Goal: Task Accomplishment & Management: Use online tool/utility

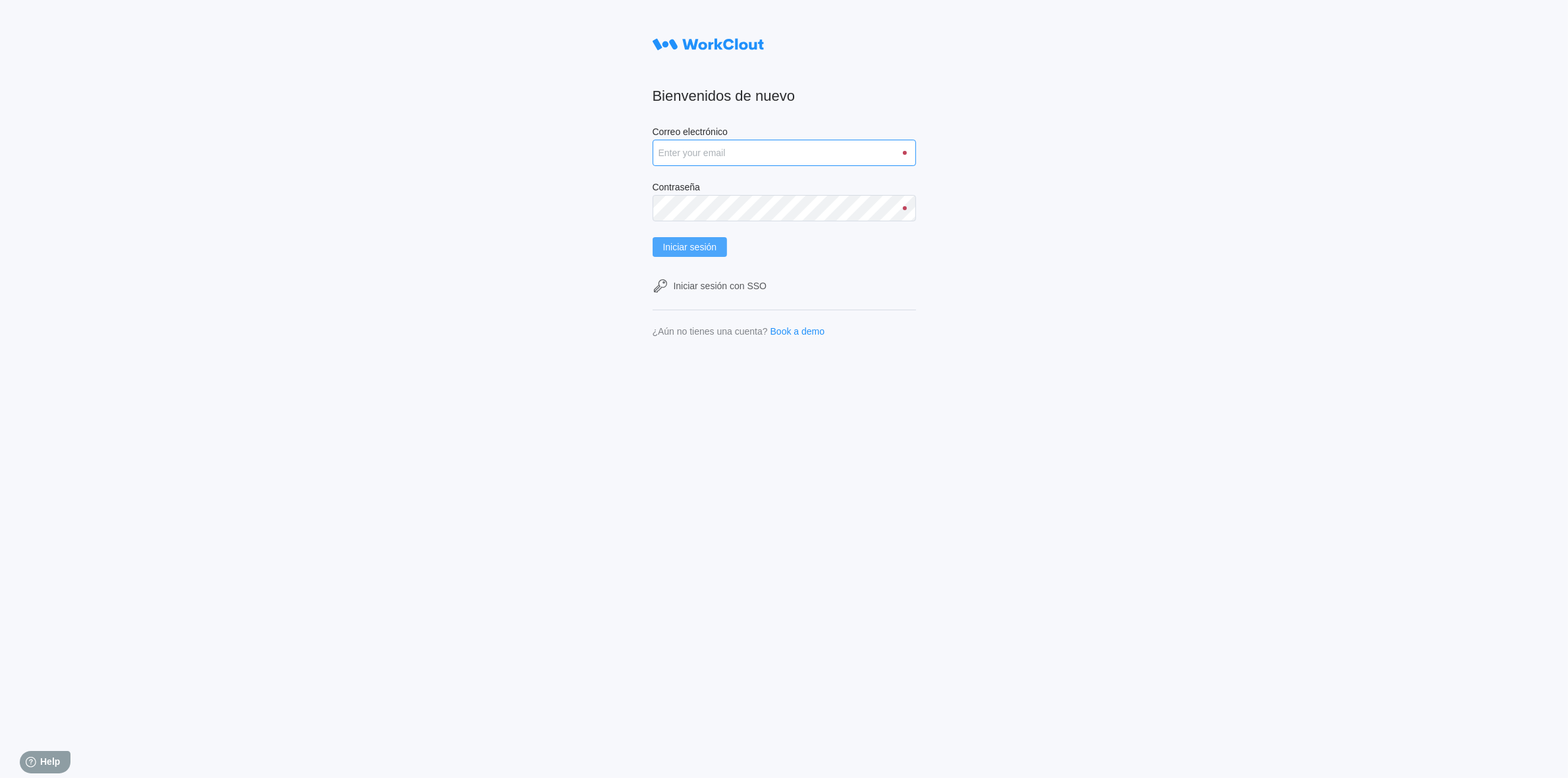
type input "clara.mastria@tradebe.com"
click at [717, 242] on span "Iniciar sesión" at bounding box center [690, 247] width 54 height 10
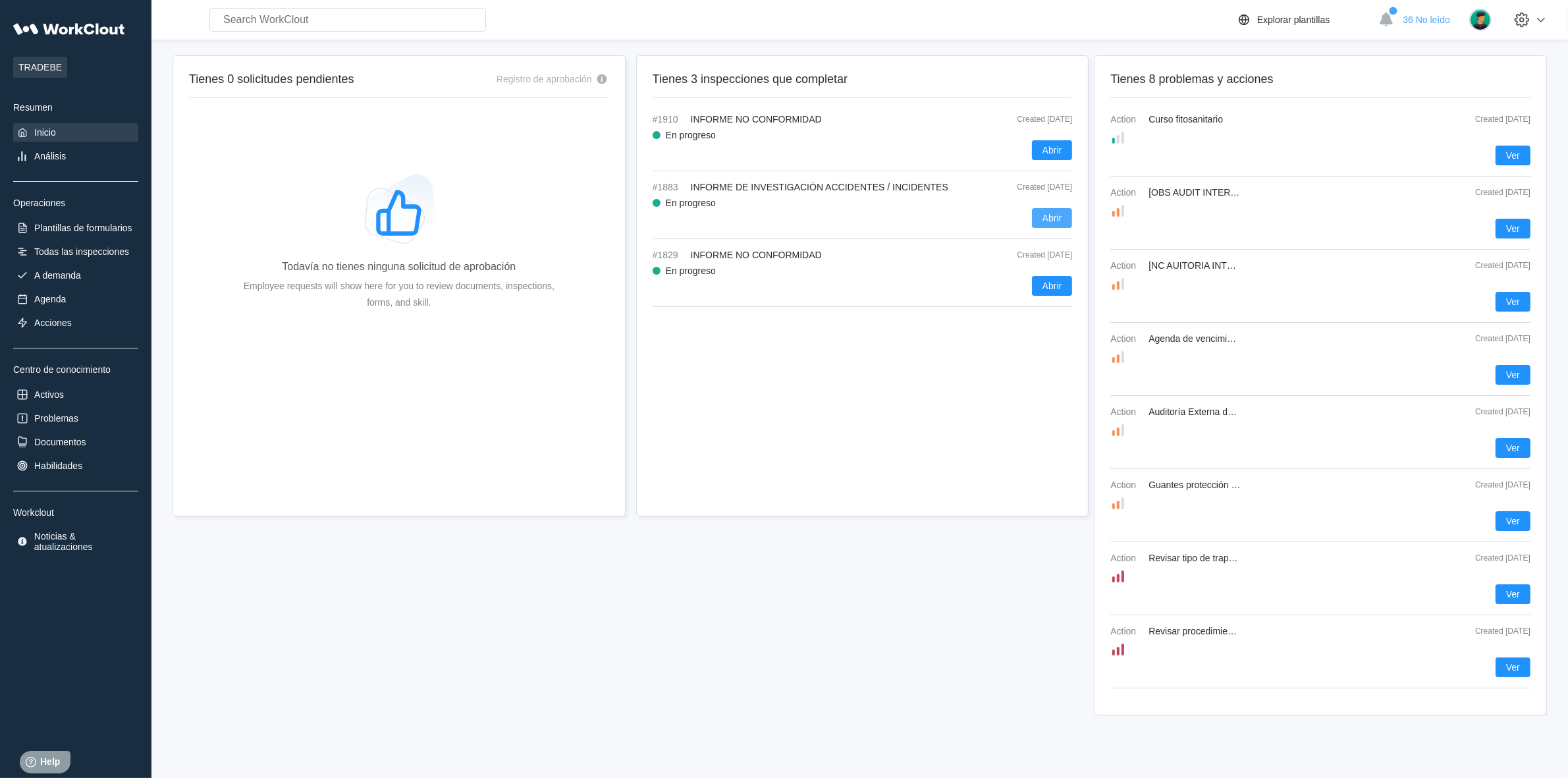
click at [1047, 214] on span "Abrir" at bounding box center [1052, 218] width 20 height 10
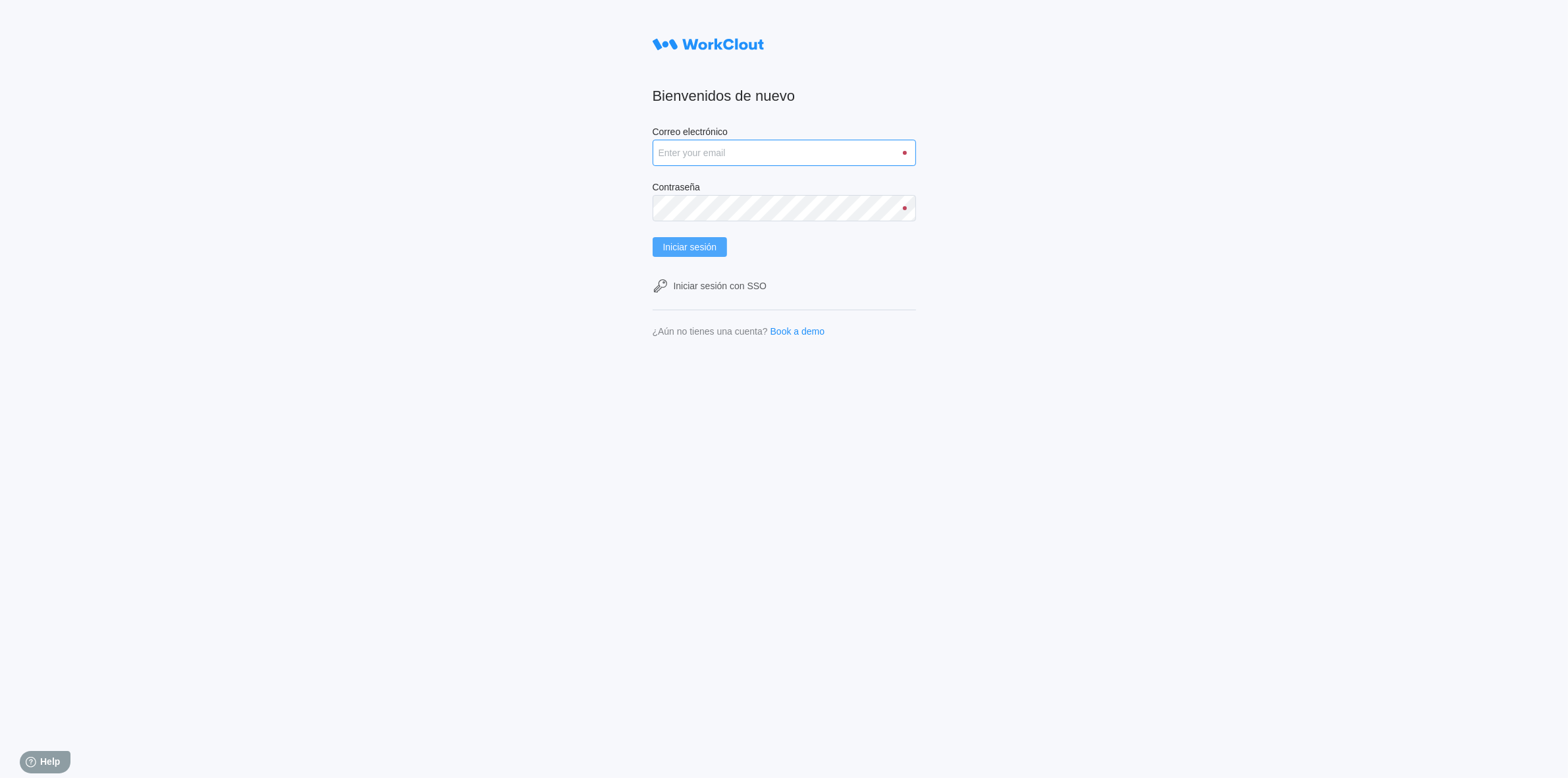
type input "[PERSON_NAME][EMAIL_ADDRESS][PERSON_NAME][DOMAIN_NAME]"
click at [693, 245] on span "Iniciar sesión" at bounding box center [690, 247] width 54 height 10
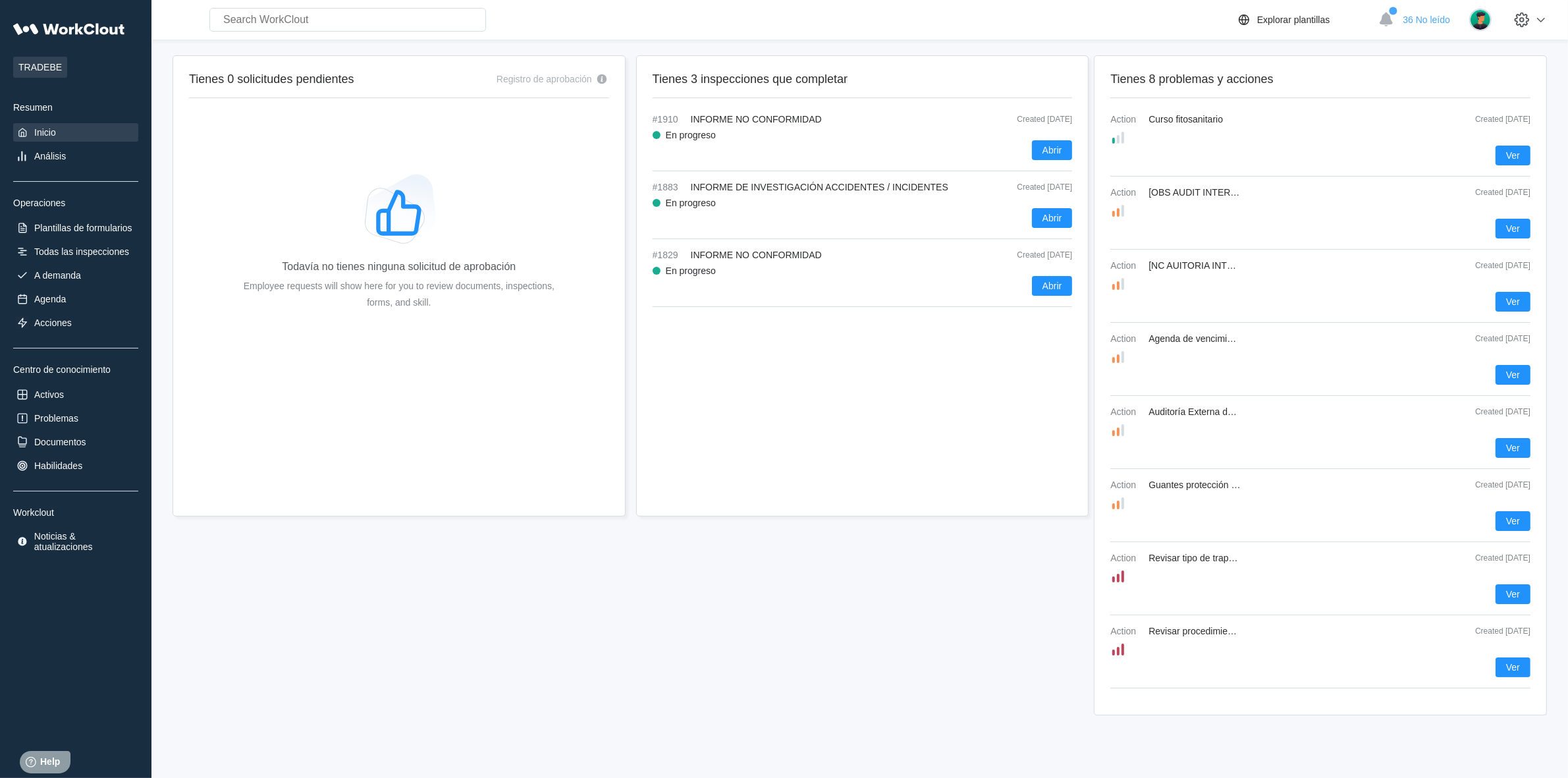
click at [105, 239] on div "TRADEBE Resumen Inicio Análisis Operaciones Plantillas de formularios Todas las…" at bounding box center [75, 285] width 125 height 538
click at [97, 253] on div "Todas las inspecciones" at bounding box center [81, 251] width 94 height 10
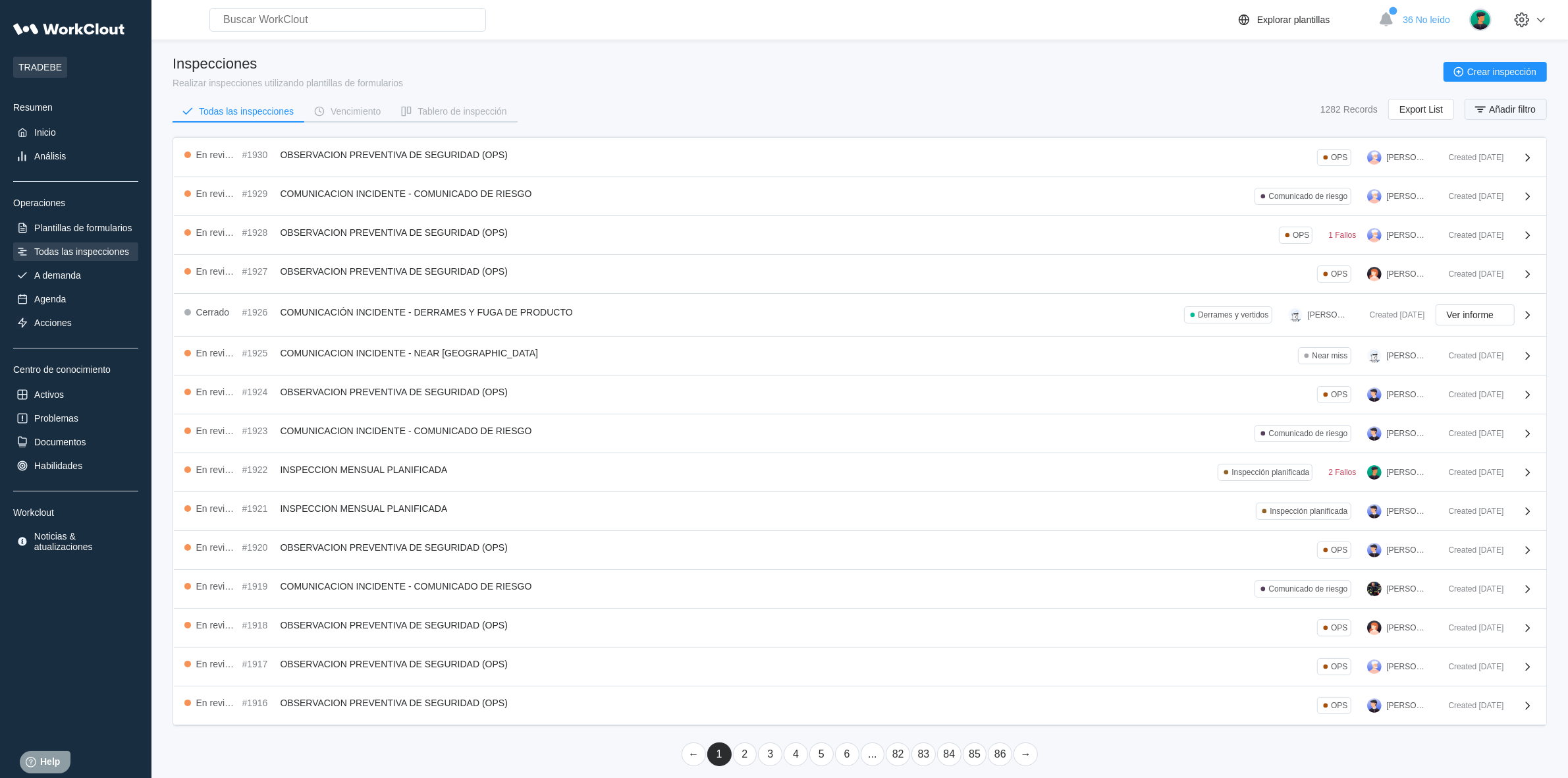
click at [1487, 107] on icon "button" at bounding box center [1480, 109] width 15 height 15
click at [1184, 150] on div "Nombre de inspección" at bounding box center [1165, 160] width 141 height 23
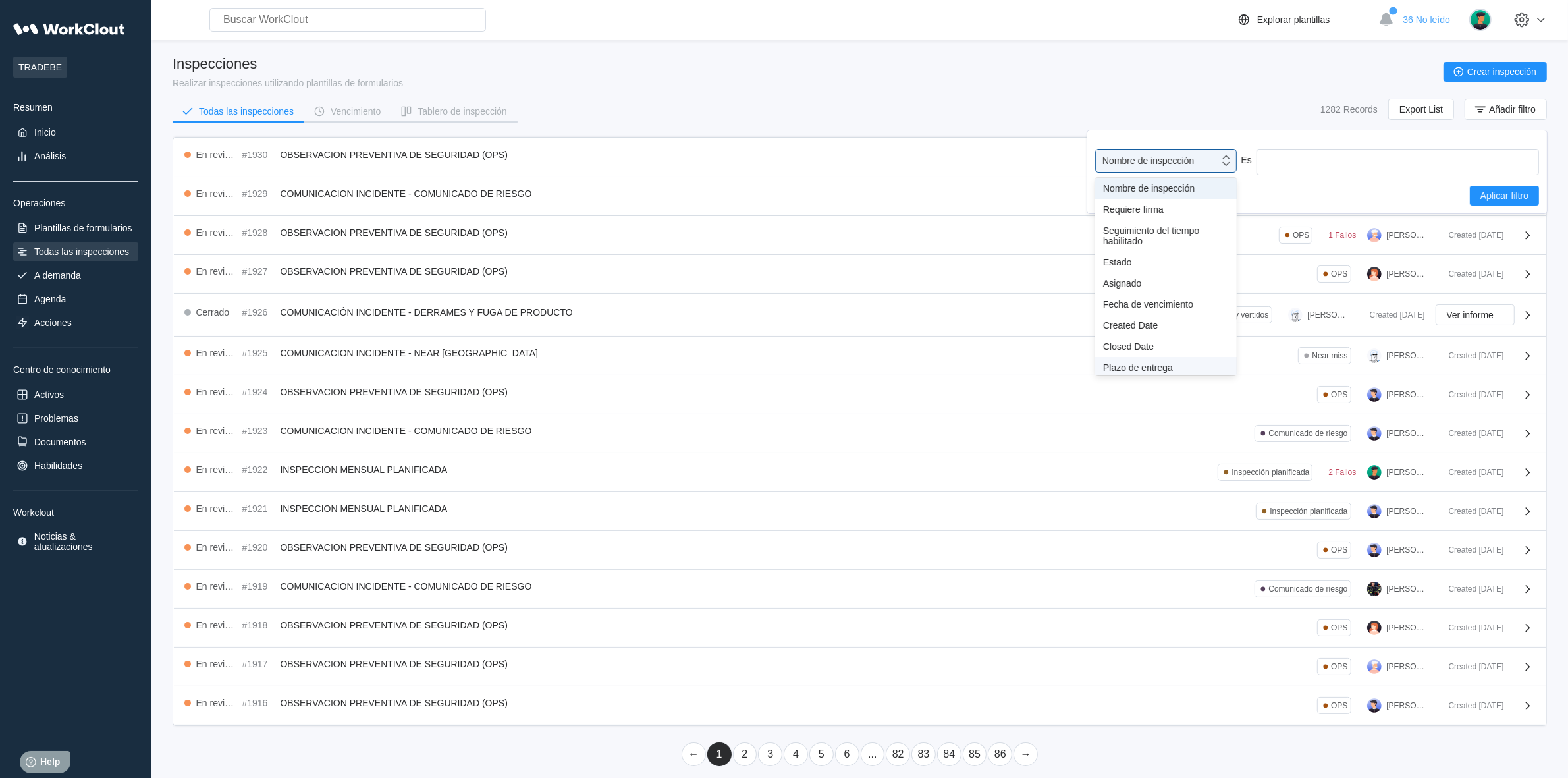
scroll to position [97, 0]
click at [1118, 286] on div "Etiqueta" at bounding box center [1166, 291] width 126 height 10
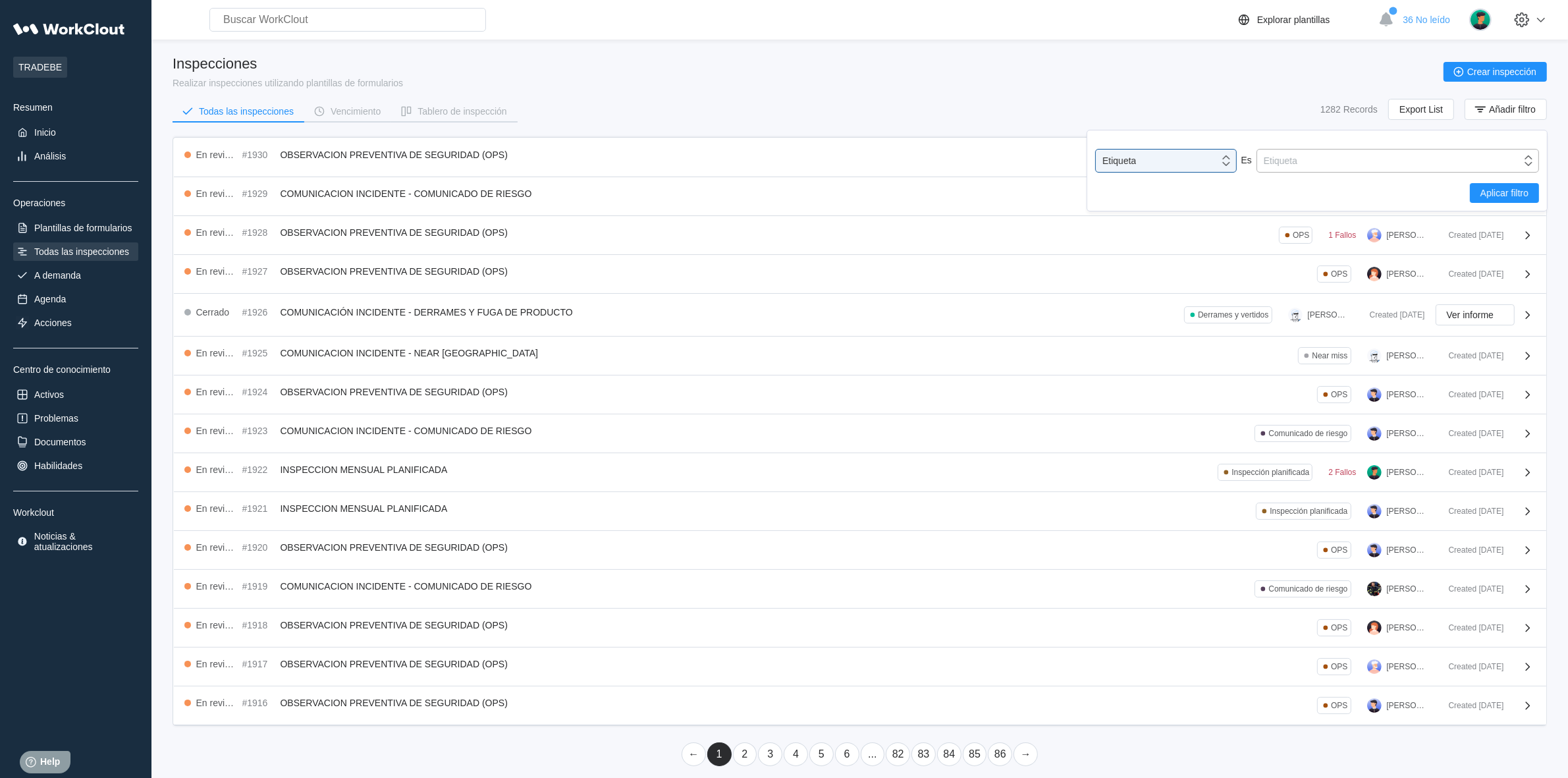
click at [1286, 158] on div "Etiqueta" at bounding box center [1280, 160] width 34 height 10
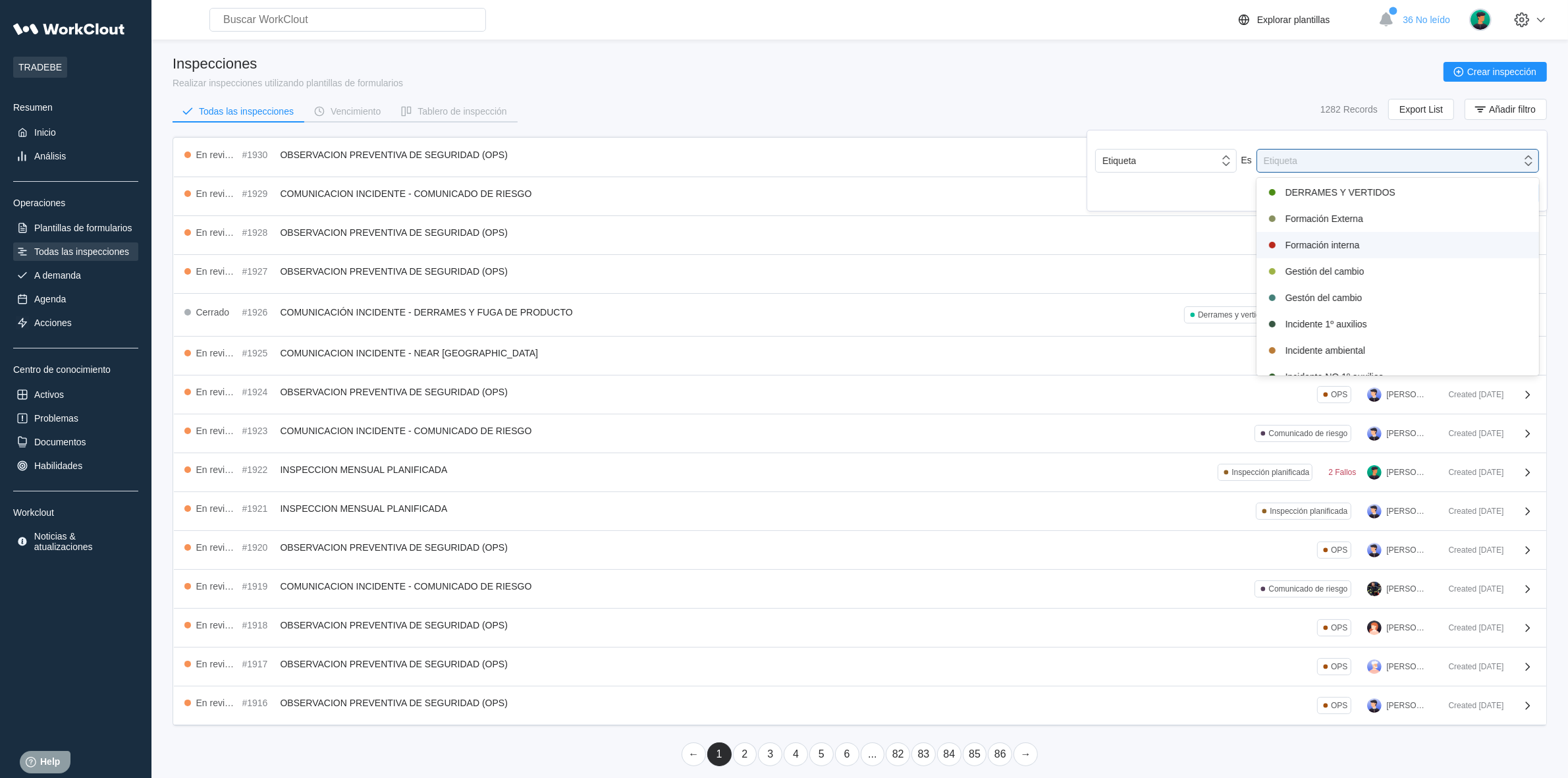
scroll to position [295, 0]
click at [1327, 313] on div "Investigación accidentes / incidentes" at bounding box center [1397, 318] width 267 height 16
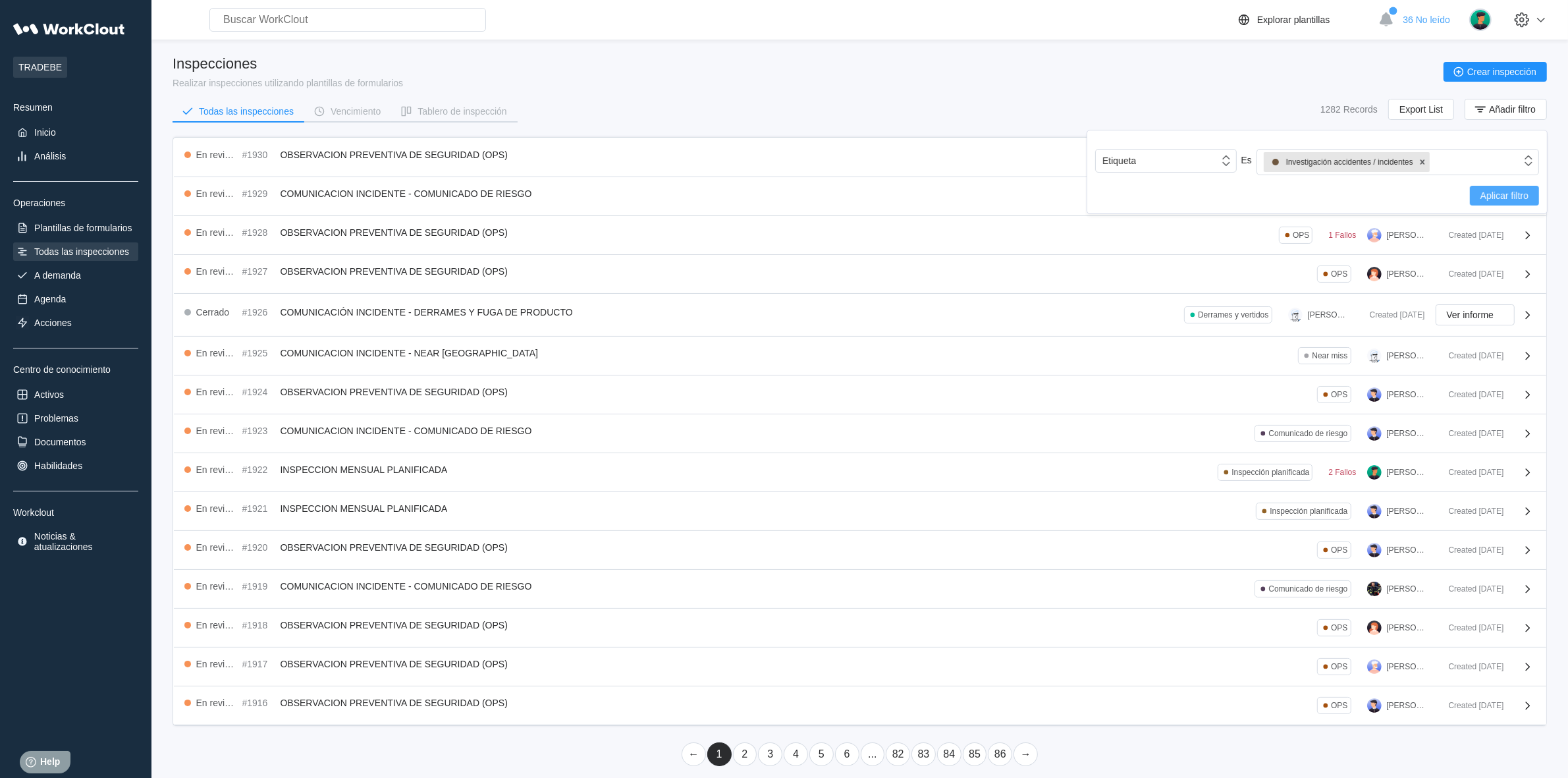
click at [1505, 193] on span "Aplicar filtro" at bounding box center [1504, 196] width 48 height 10
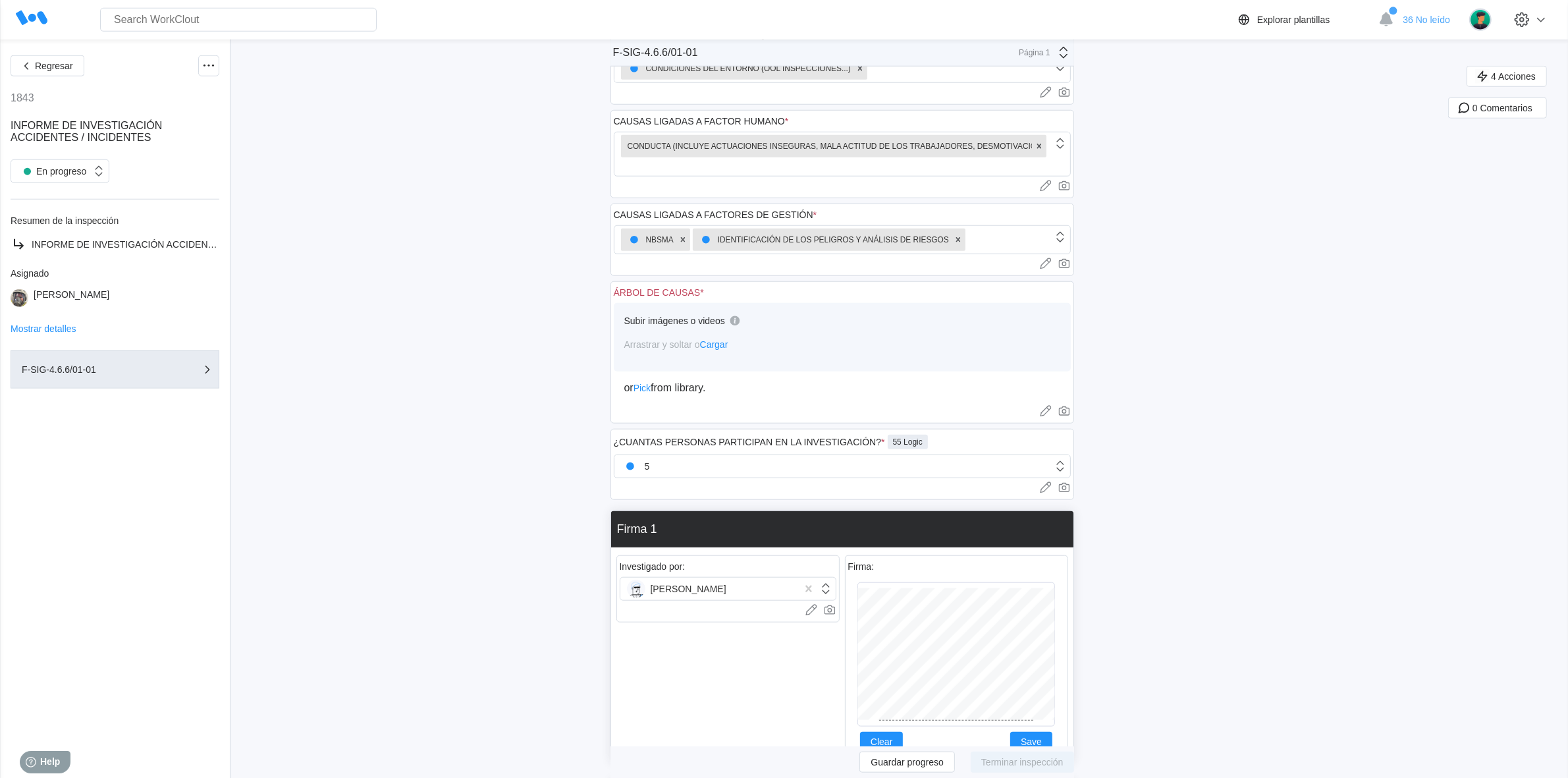
scroll to position [1412, 0]
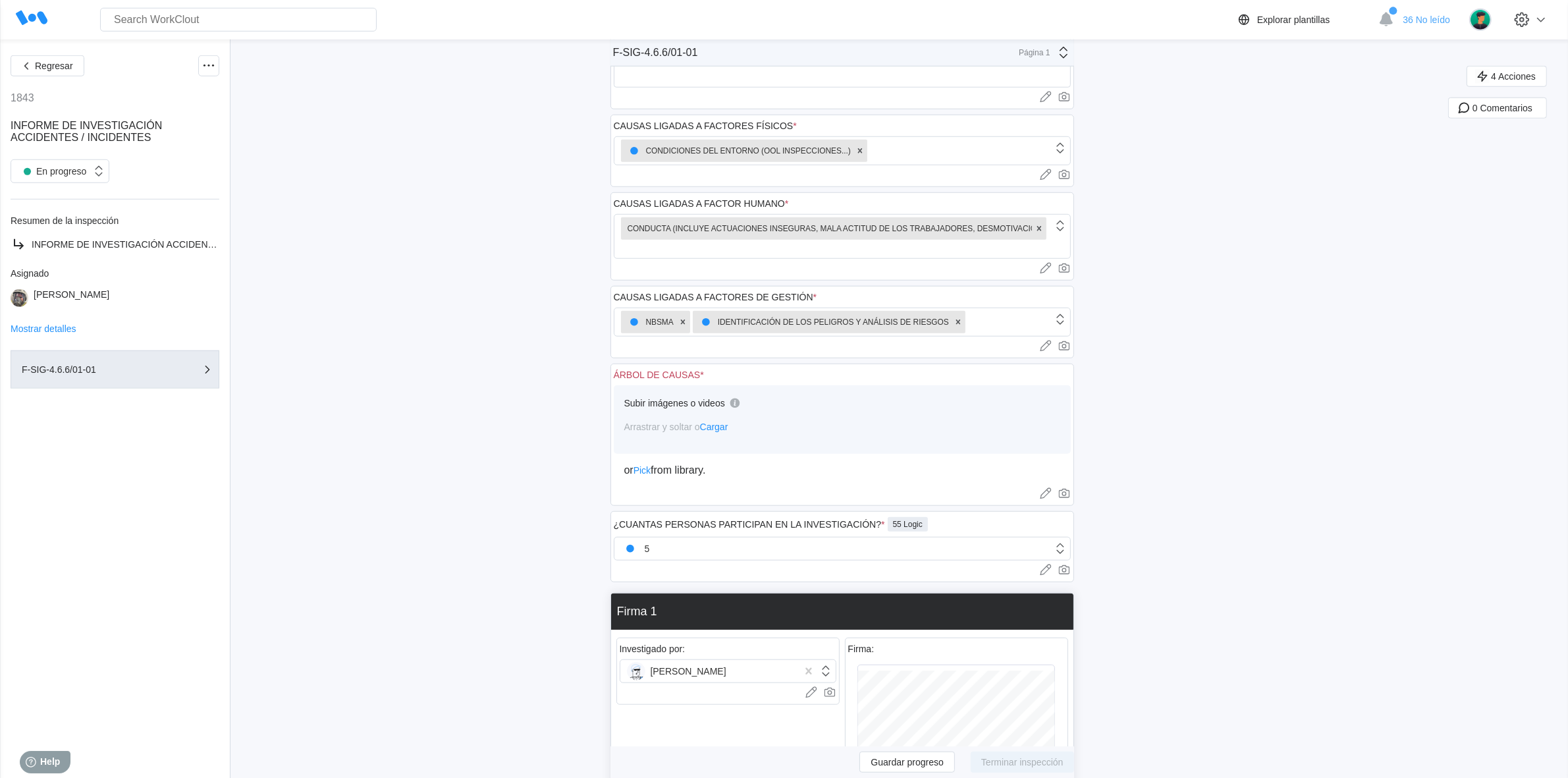
click at [728, 423] on span "Cargar" at bounding box center [714, 426] width 29 height 10
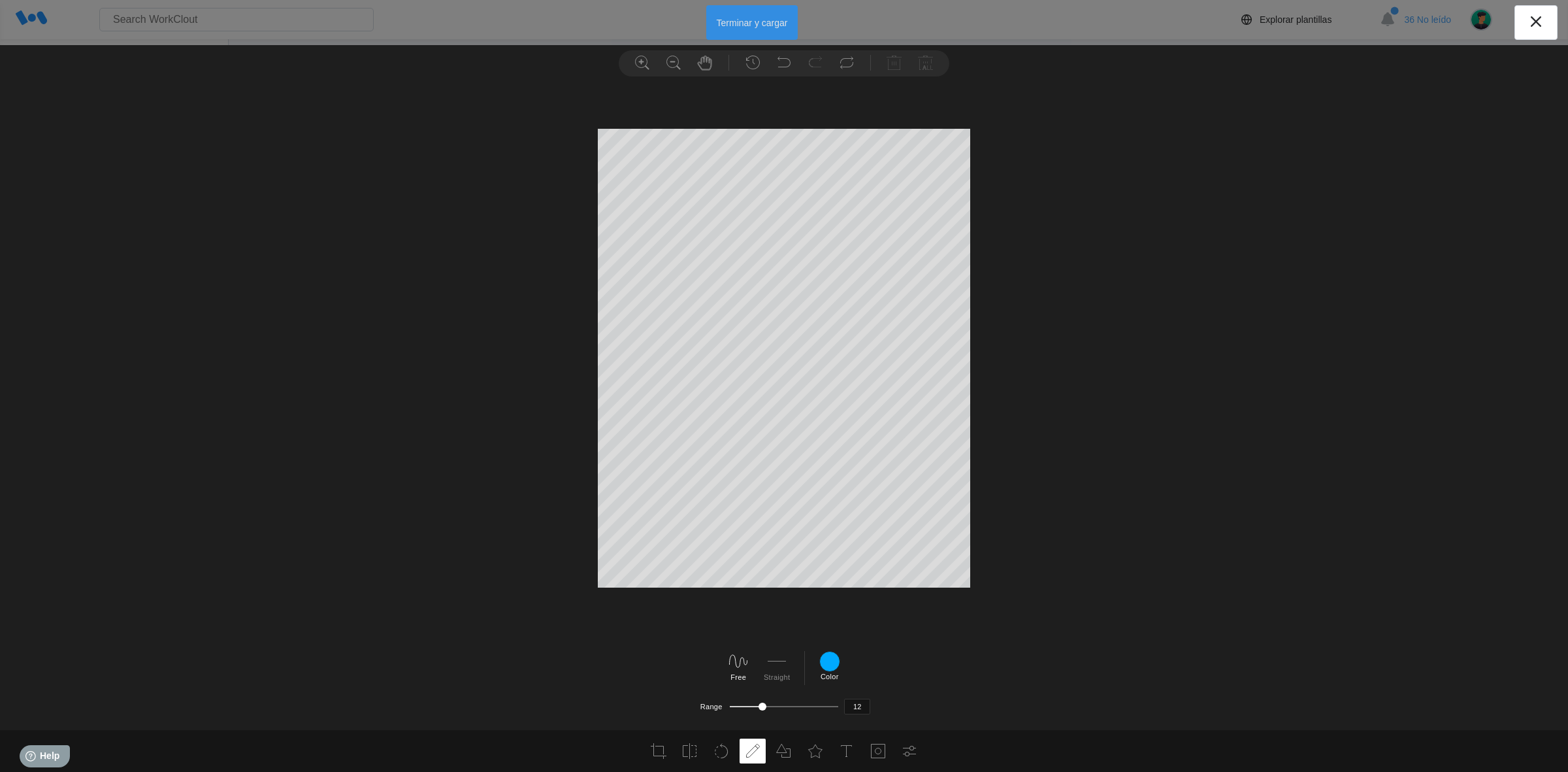
click at [765, 23] on button "Terminar y cargar" at bounding box center [752, 23] width 92 height 35
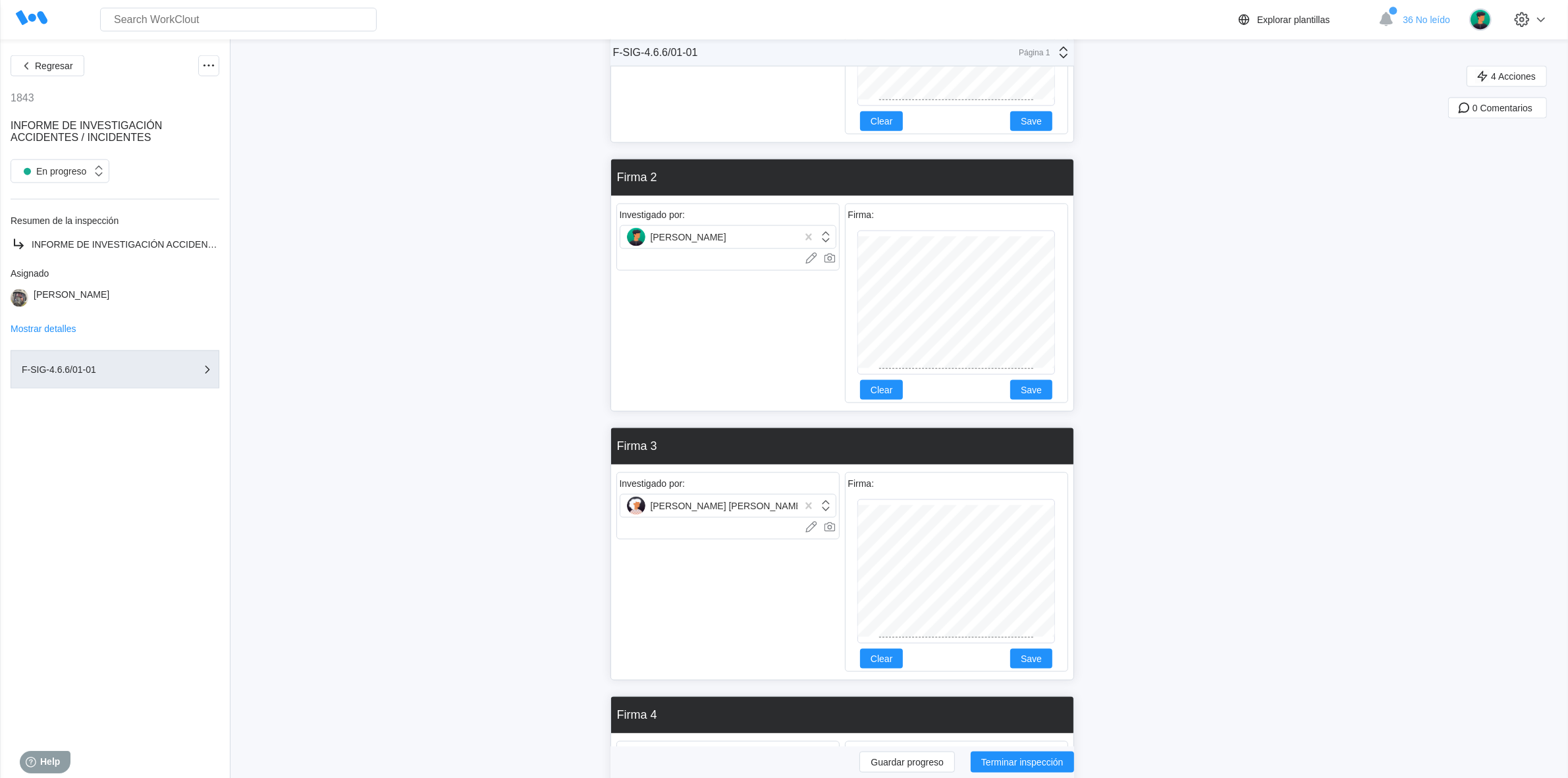
scroll to position [2684, 0]
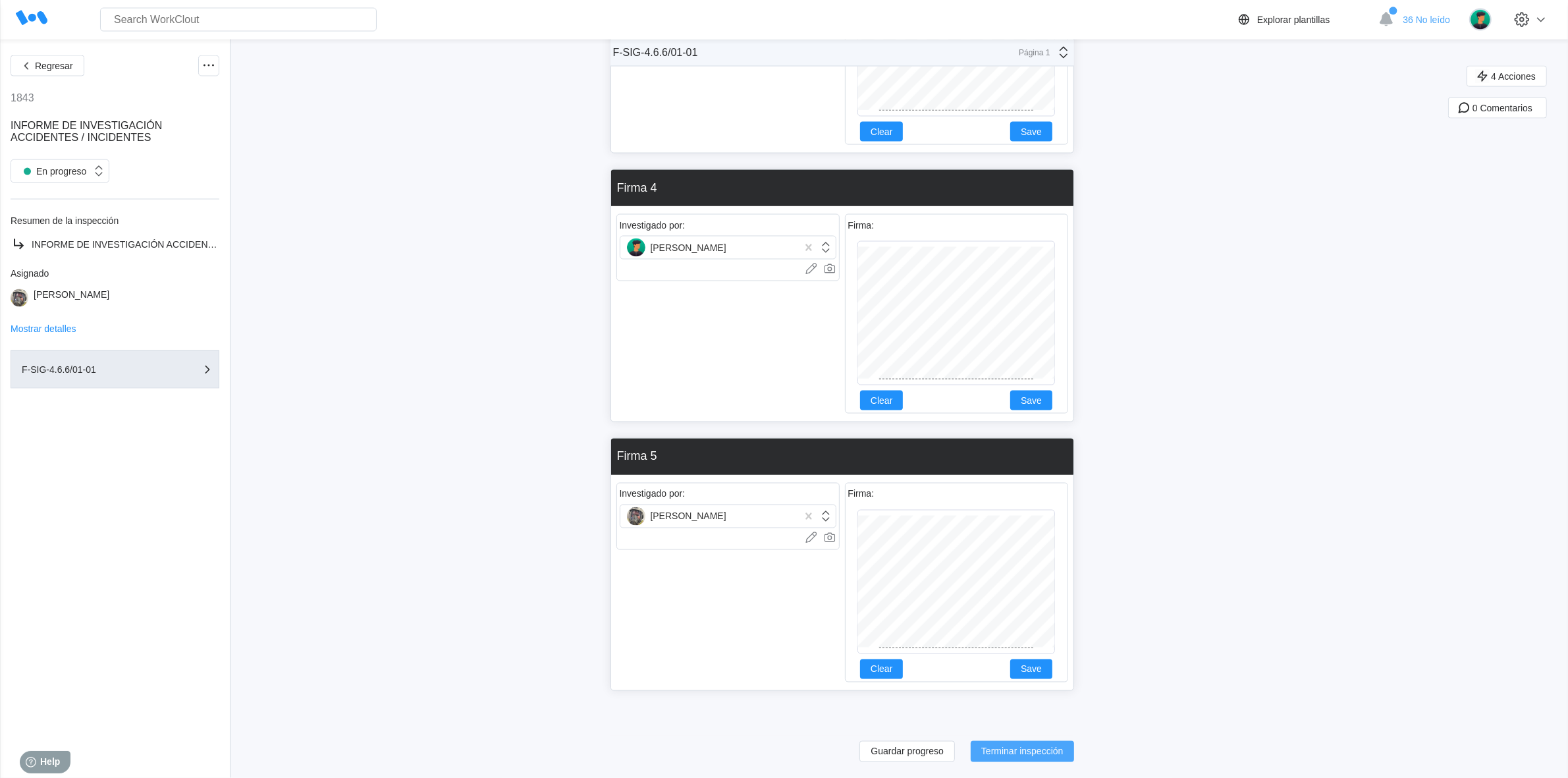
click at [1005, 746] on button "Terminar inspección" at bounding box center [1022, 751] width 103 height 21
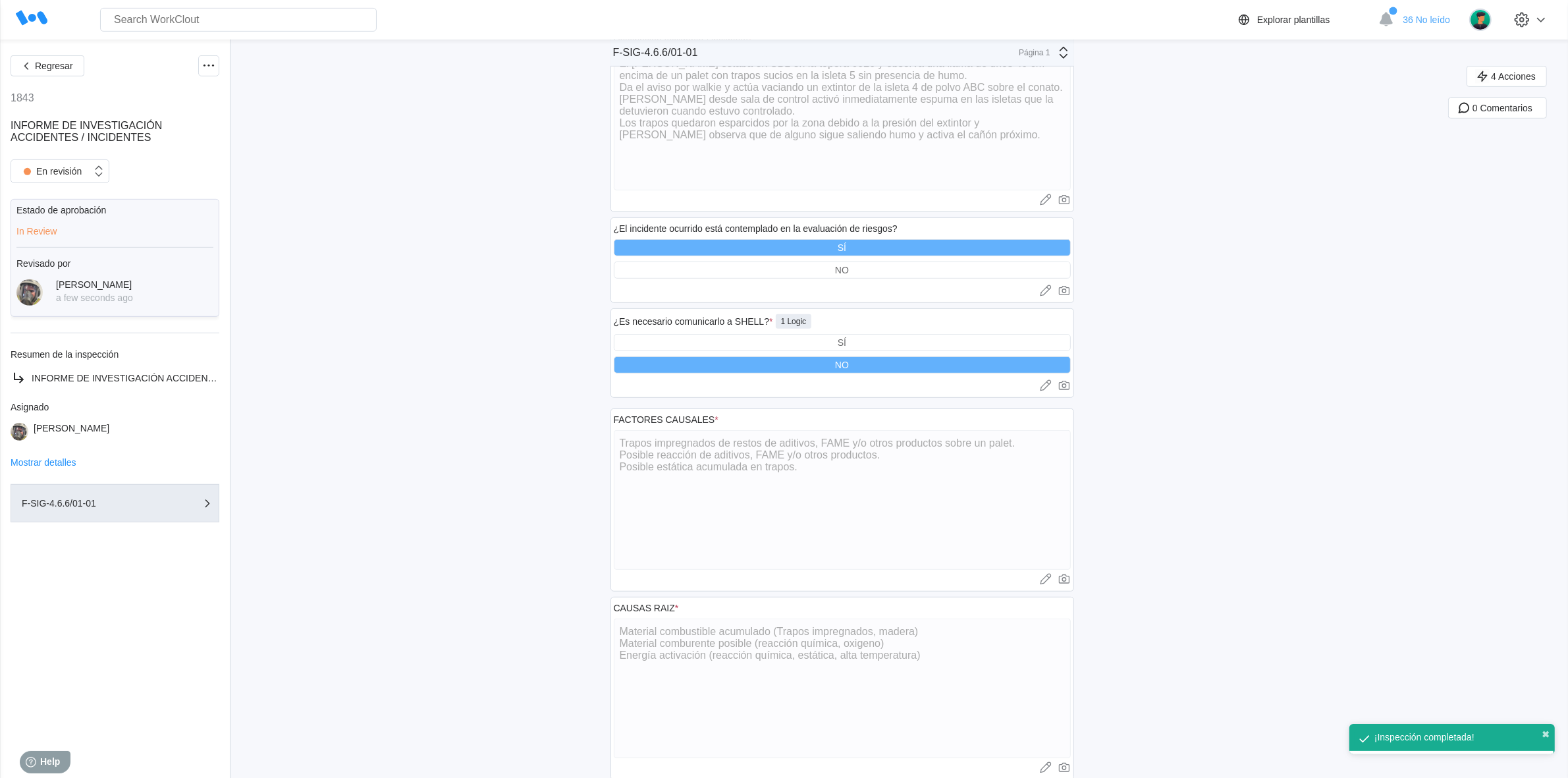
scroll to position [1235, 0]
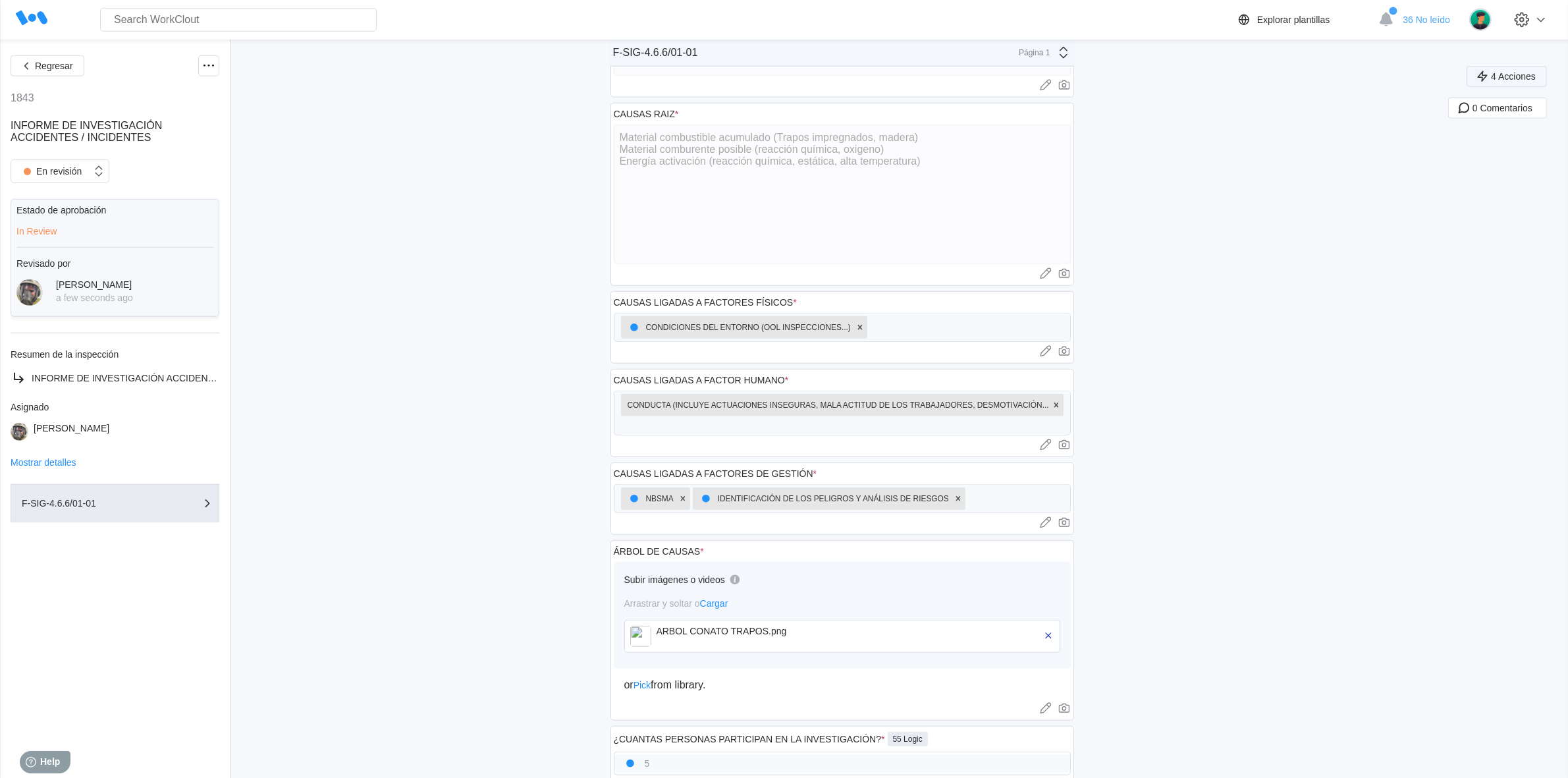
click at [1509, 72] on span "4 Acciones" at bounding box center [1512, 76] width 45 height 10
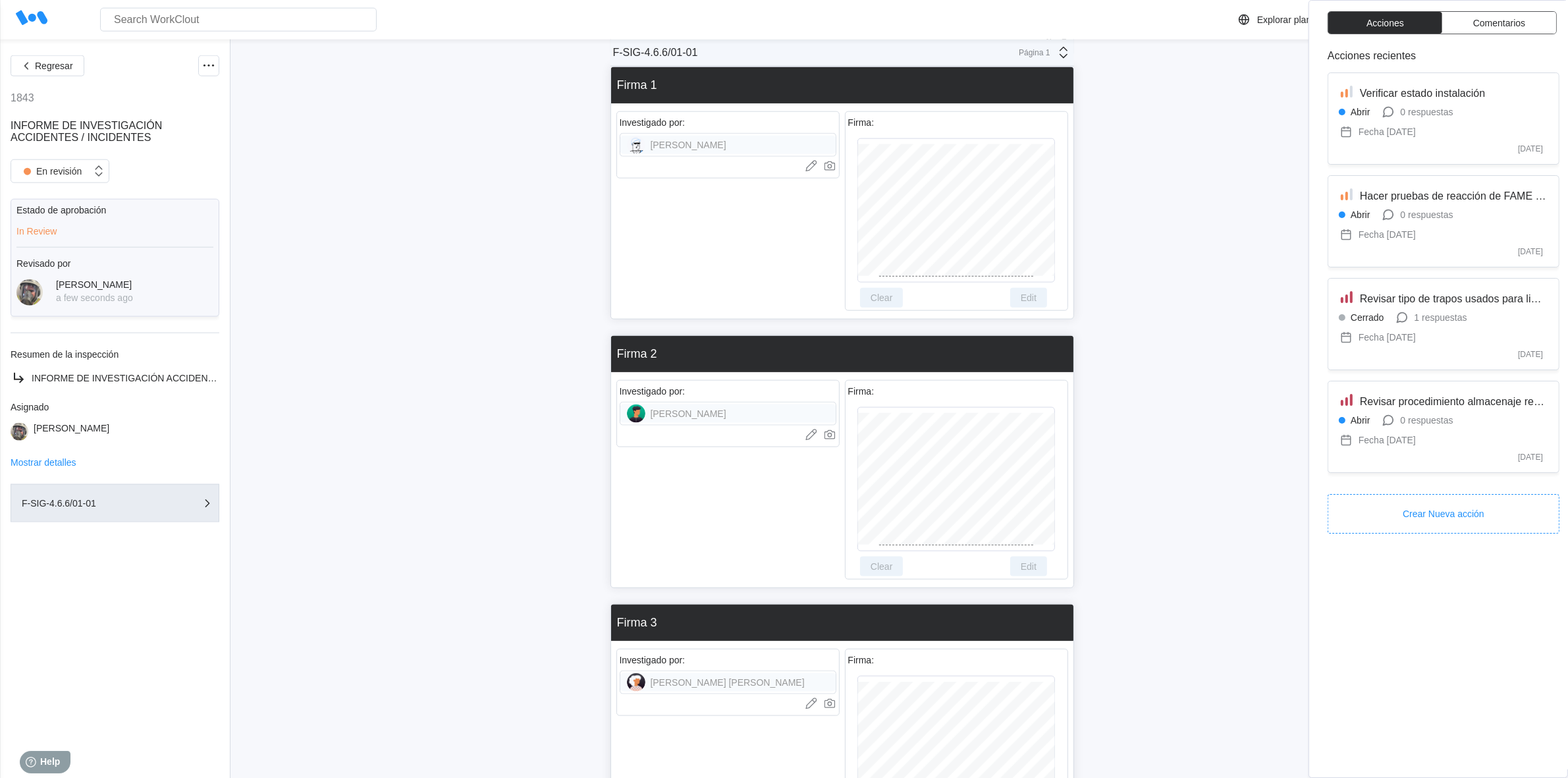
scroll to position [2552, 0]
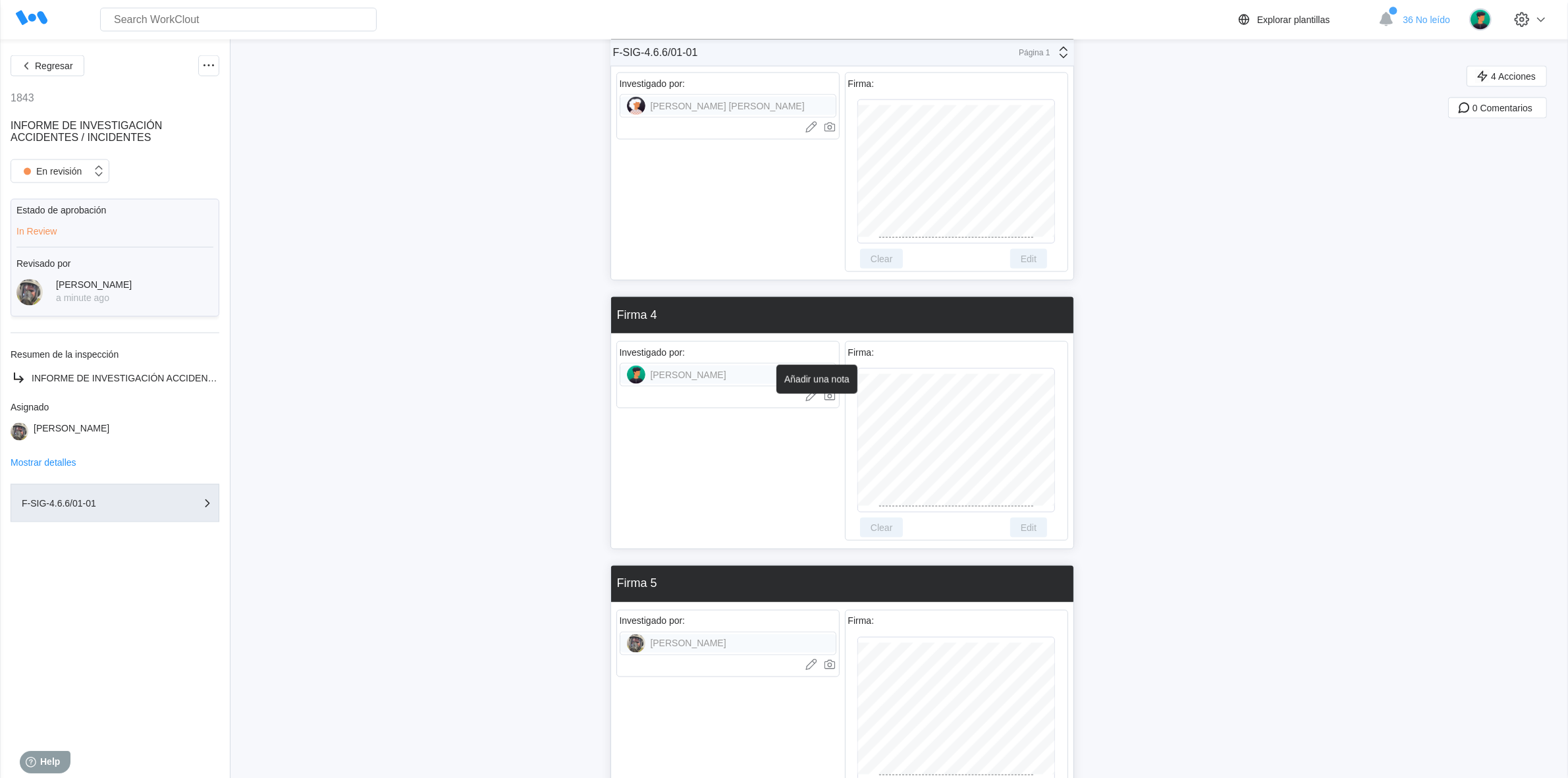
click at [813, 398] on icon at bounding box center [809, 394] width 7 height 7
click at [811, 399] on icon at bounding box center [811, 396] width 13 height 13
click at [1013, 527] on div "Clear Edit" at bounding box center [956, 527] width 198 height 20
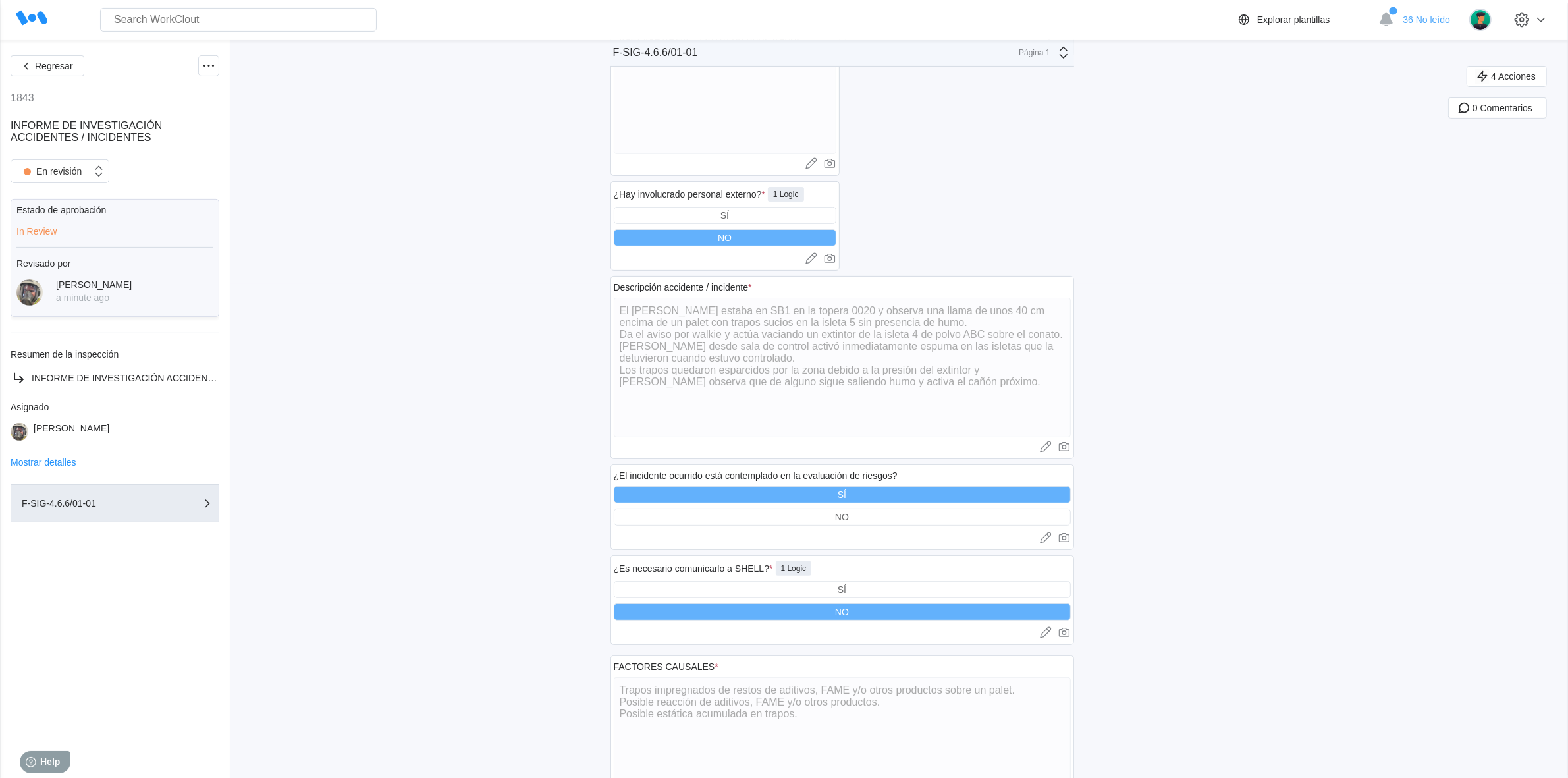
scroll to position [0, 0]
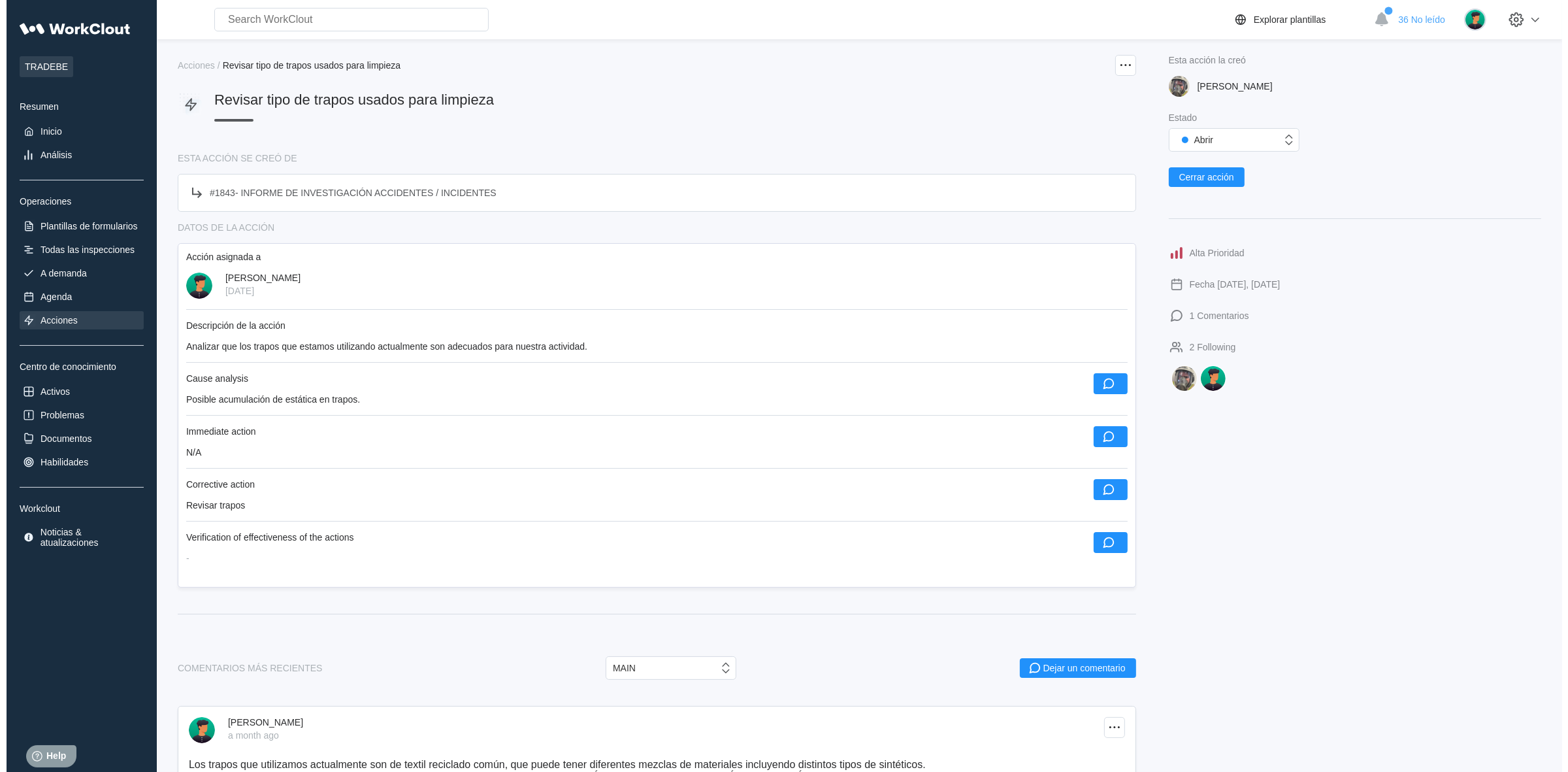
scroll to position [278, 0]
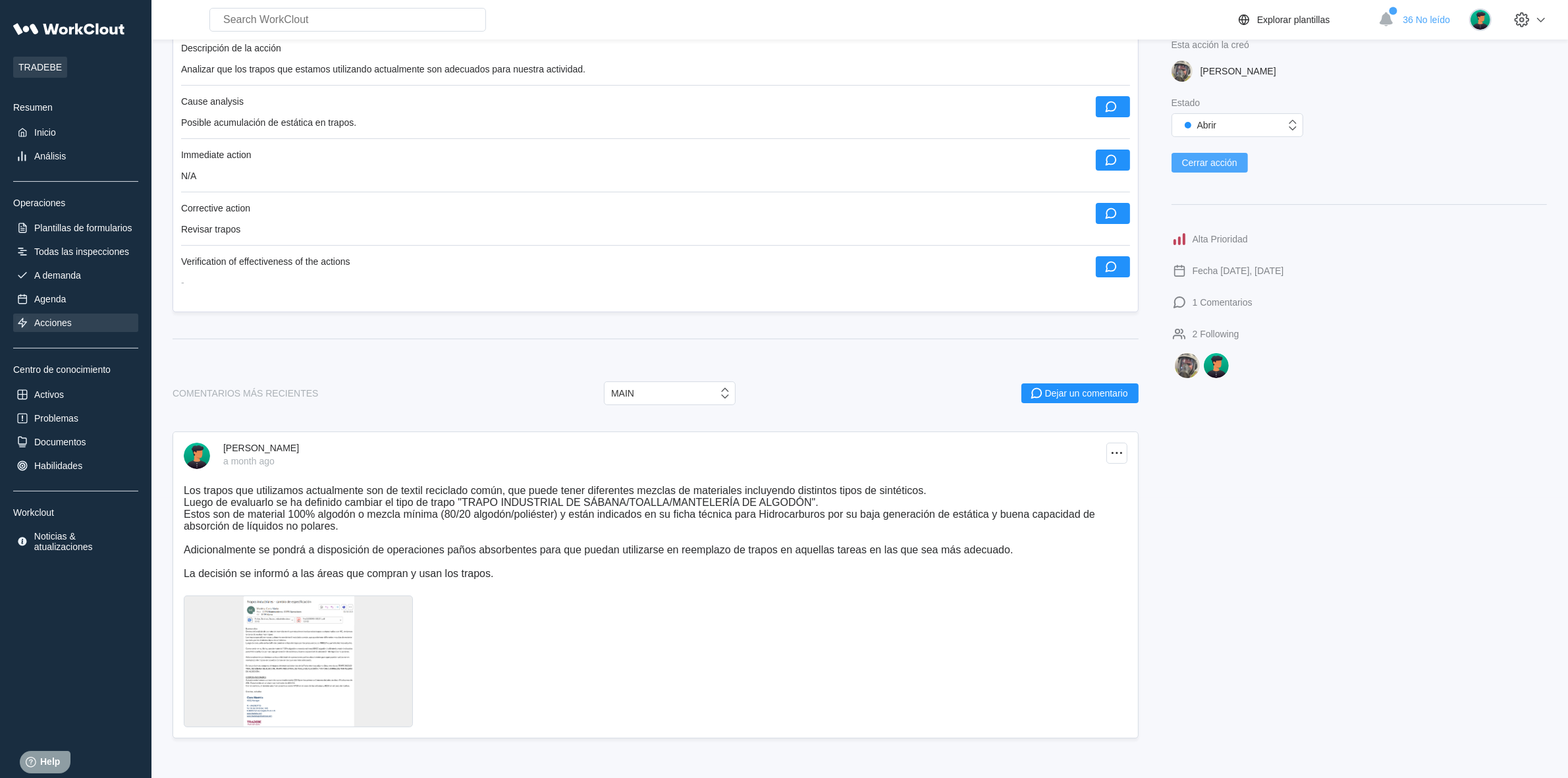
click at [1222, 158] on span "Cerrar acción" at bounding box center [1210, 163] width 56 height 10
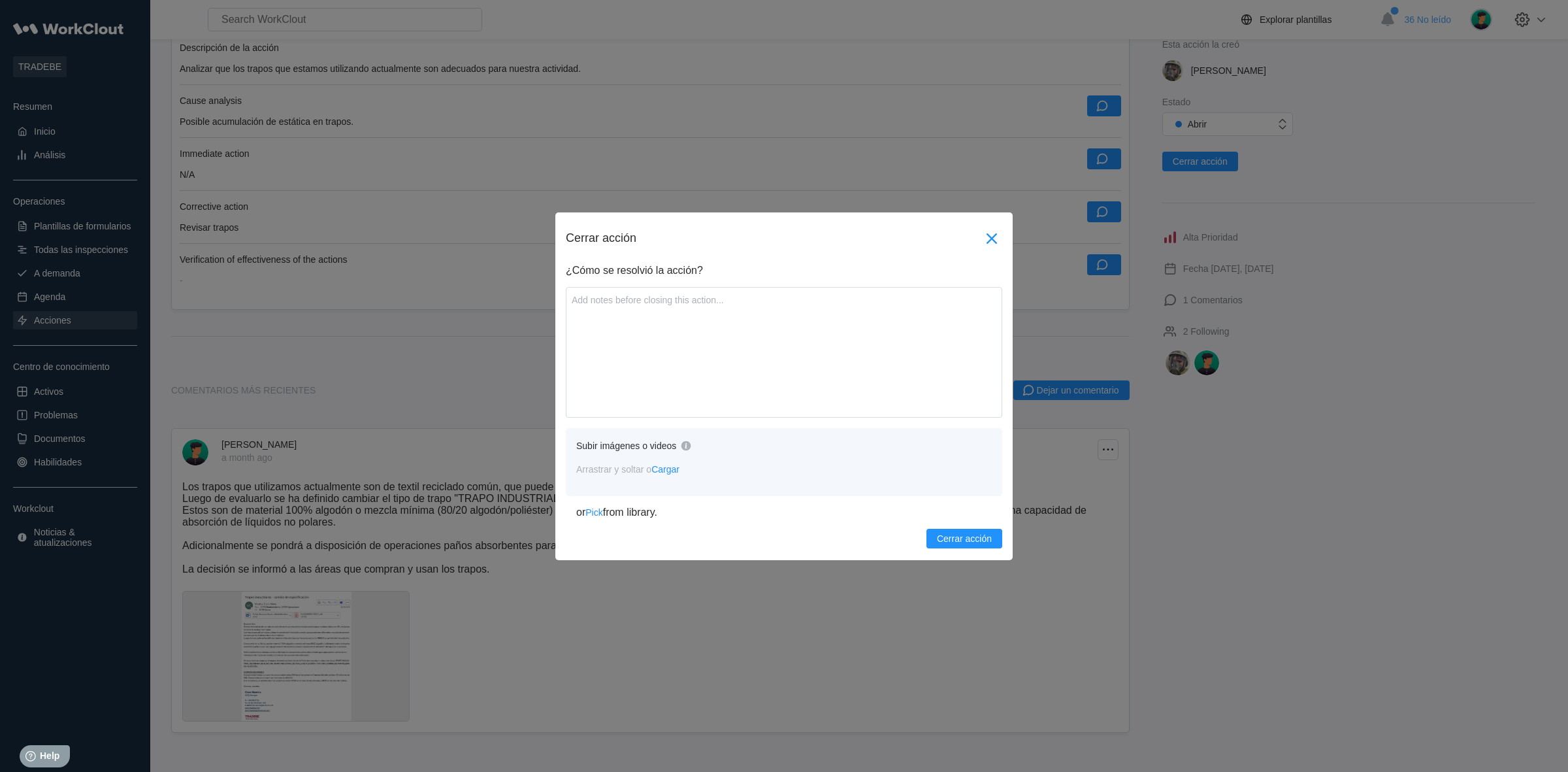
click at [990, 233] on icon at bounding box center [991, 238] width 21 height 21
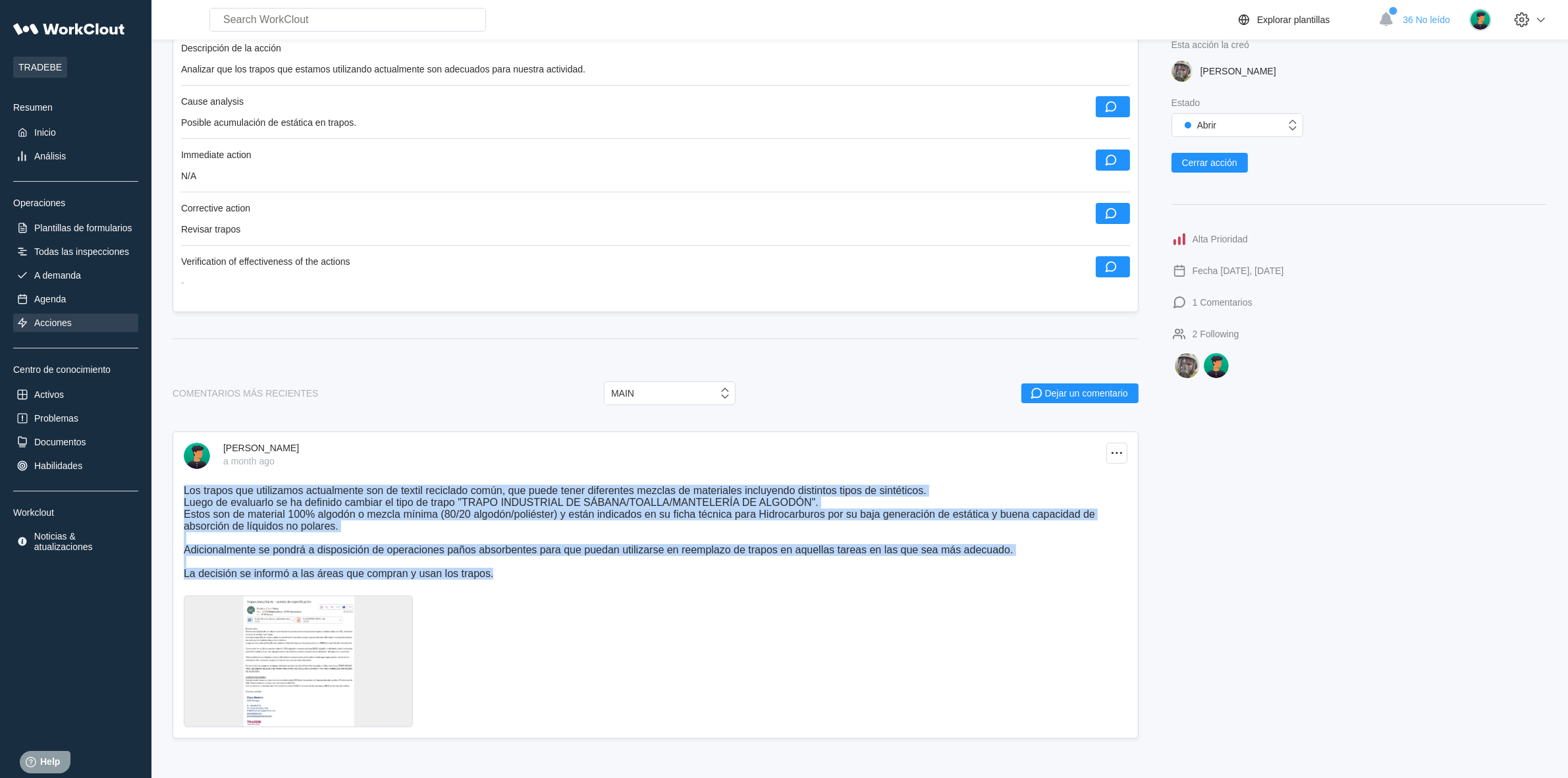
drag, startPoint x: 183, startPoint y: 484, endPoint x: 399, endPoint y: 733, distance: 329.6
click at [399, 733] on div "CLARA MASTRIA a month ago Los trapos que utilizamos actualmente son de textil r…" at bounding box center [655, 585] width 966 height 307
copy p "Los trapos que utilizamos actualmente son de textil reciclado común, que puede …"
click at [1229, 162] on span "Cerrar acción" at bounding box center [1210, 163] width 56 height 10
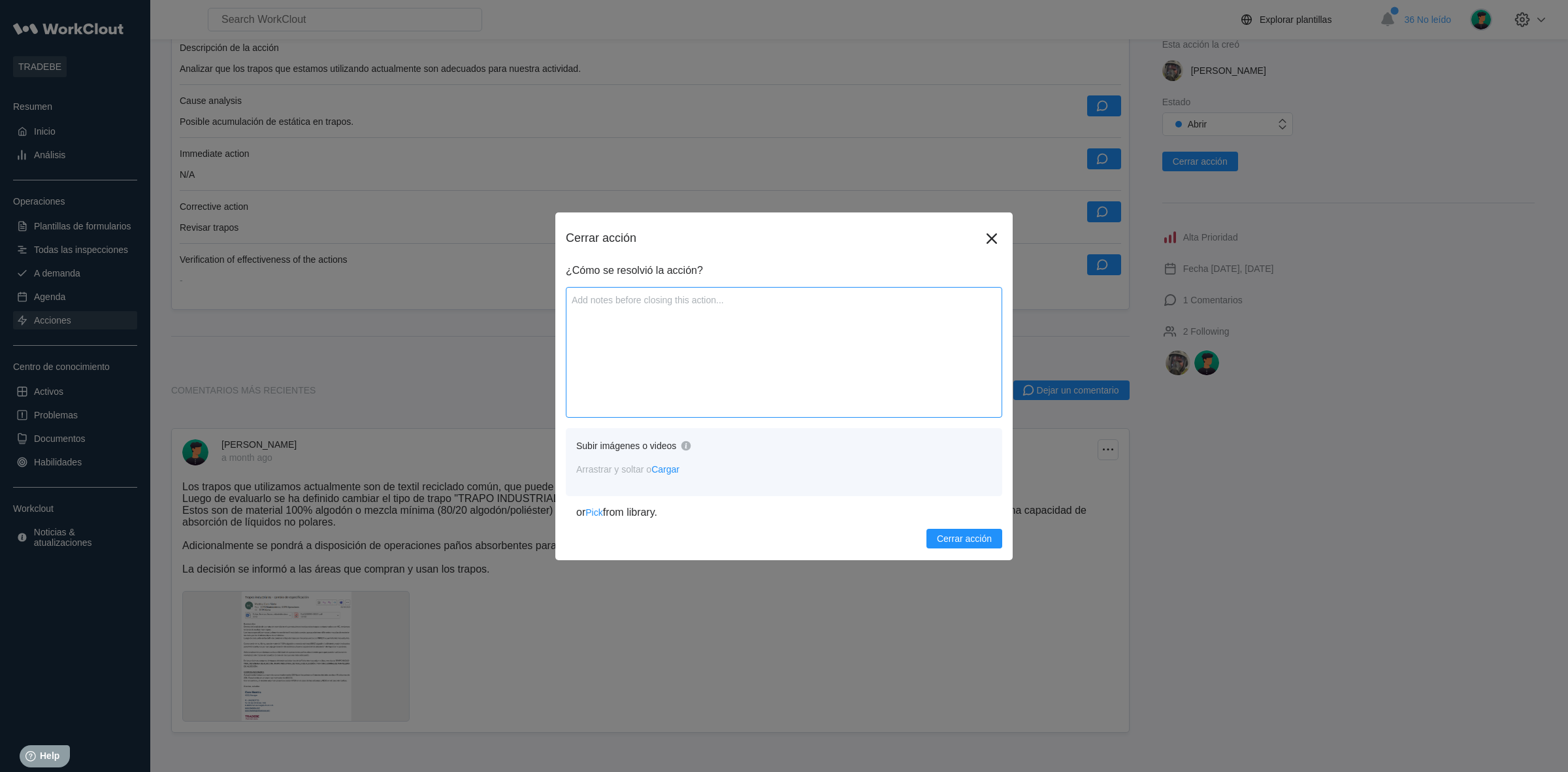
click at [669, 351] on textarea at bounding box center [784, 353] width 437 height 131
paste textarea "Los trapos que utilizamos actualmente son de textil reciclado común, que puede …"
type textarea "Los trapos que utilizamos actualmente son de textil reciclado común, que puede …"
type textarea "x"
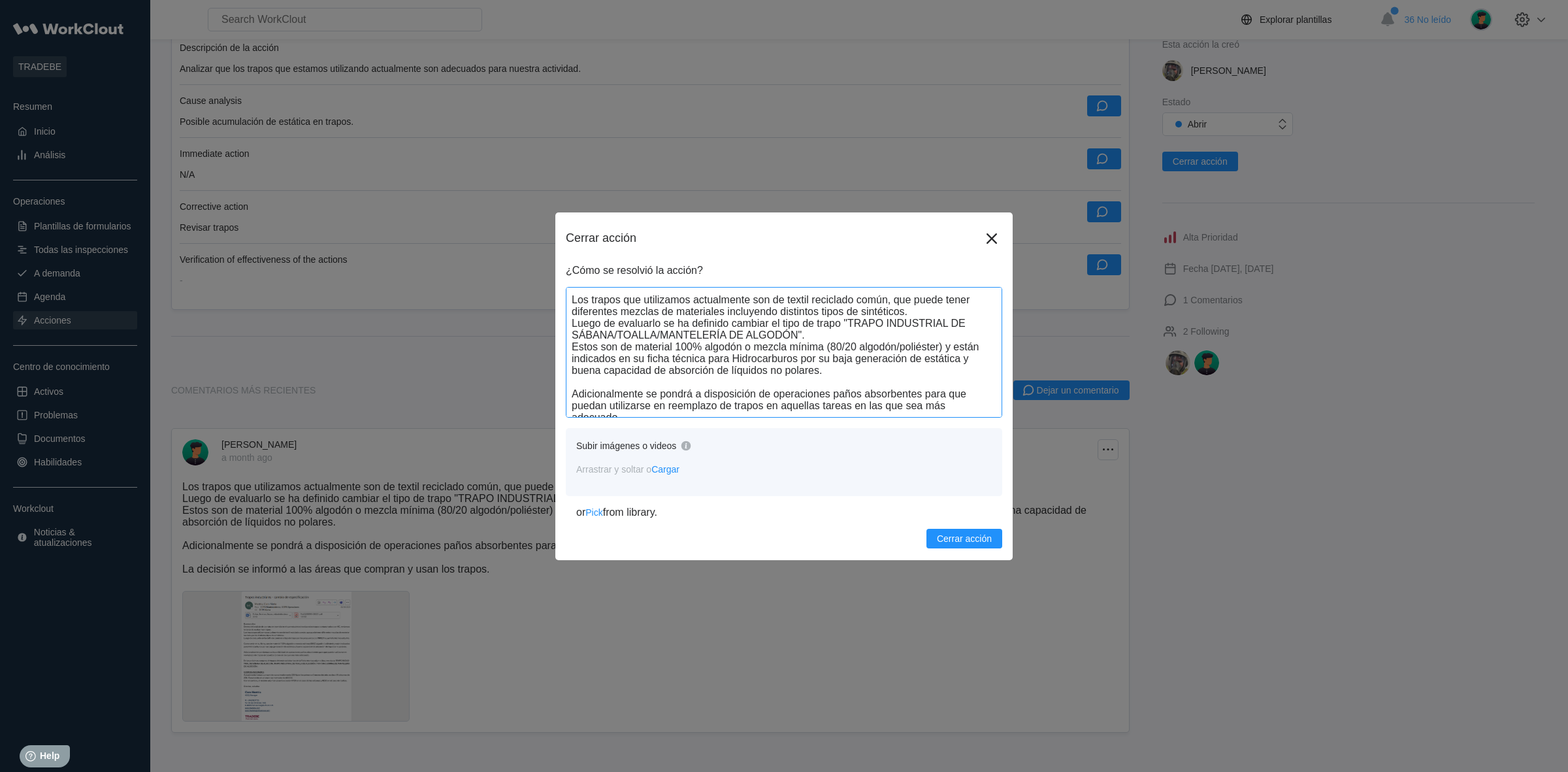
scroll to position [61, 0]
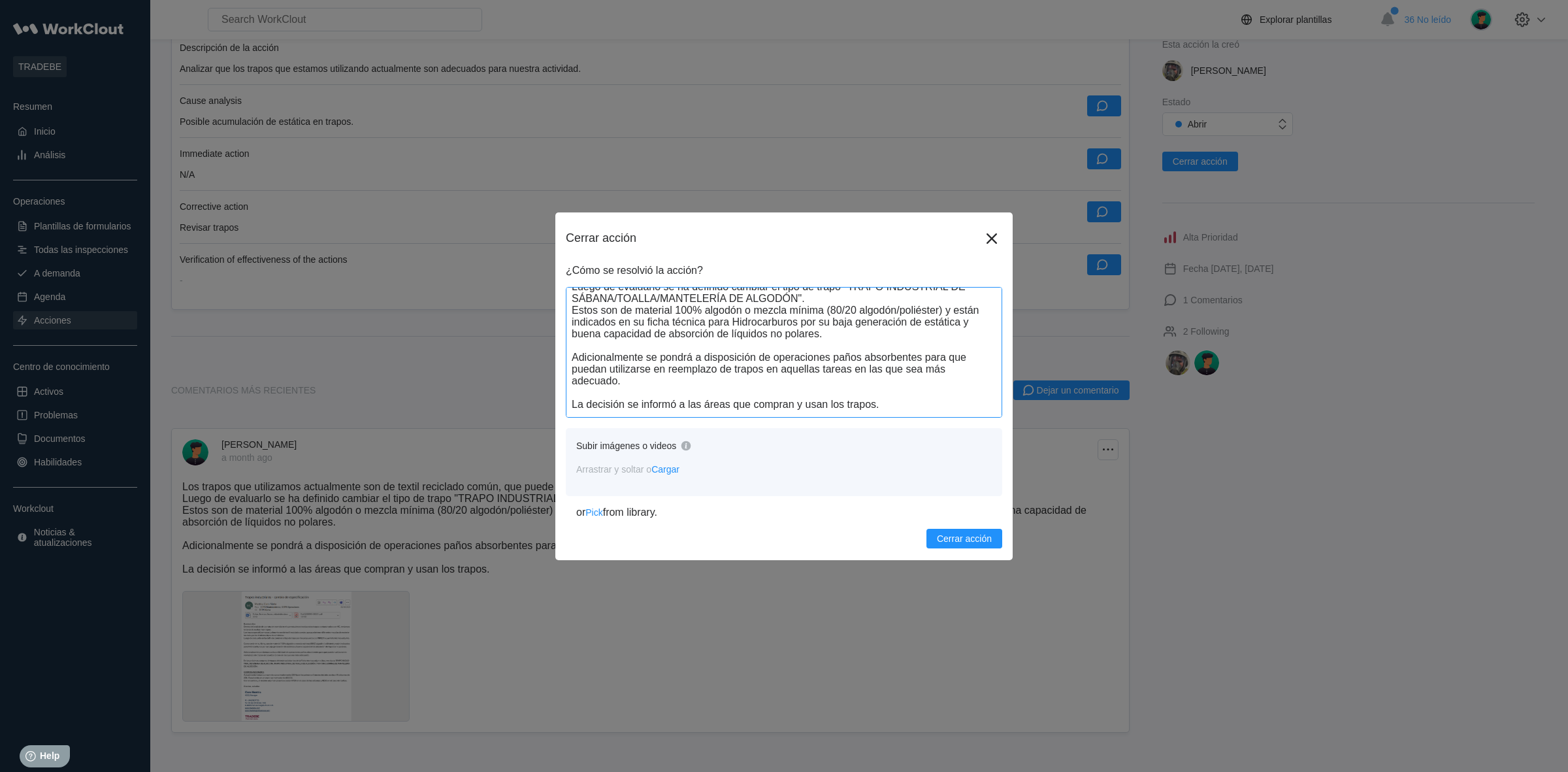
type textarea "Los trapos que utilizamos actualmente son de textil reciclado común, que puede …"
type textarea "x"
type textarea "Los trapos que utilizamos actualmente son de textil reciclado común, que puede …"
type textarea "x"
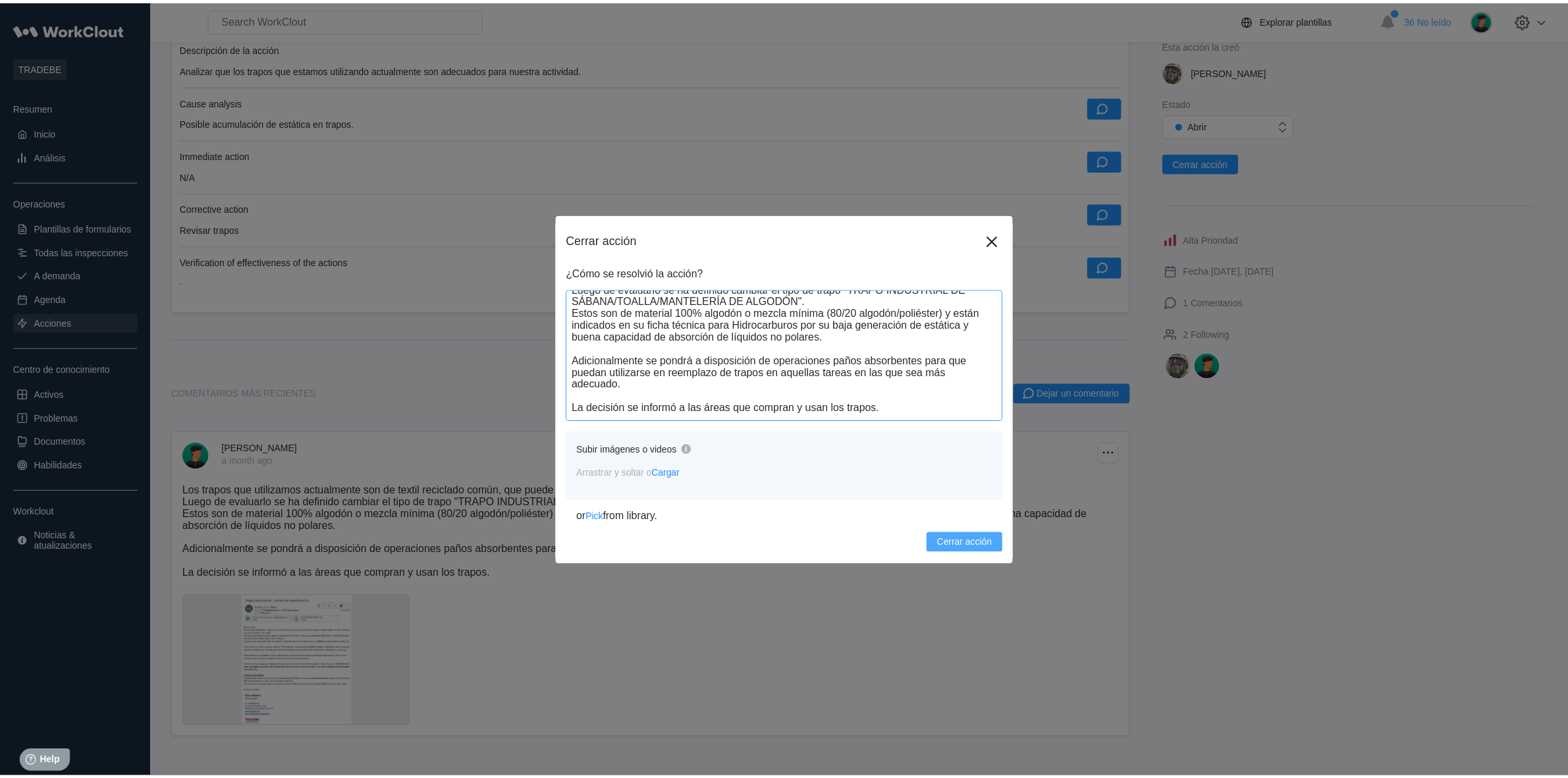
scroll to position [43, 0]
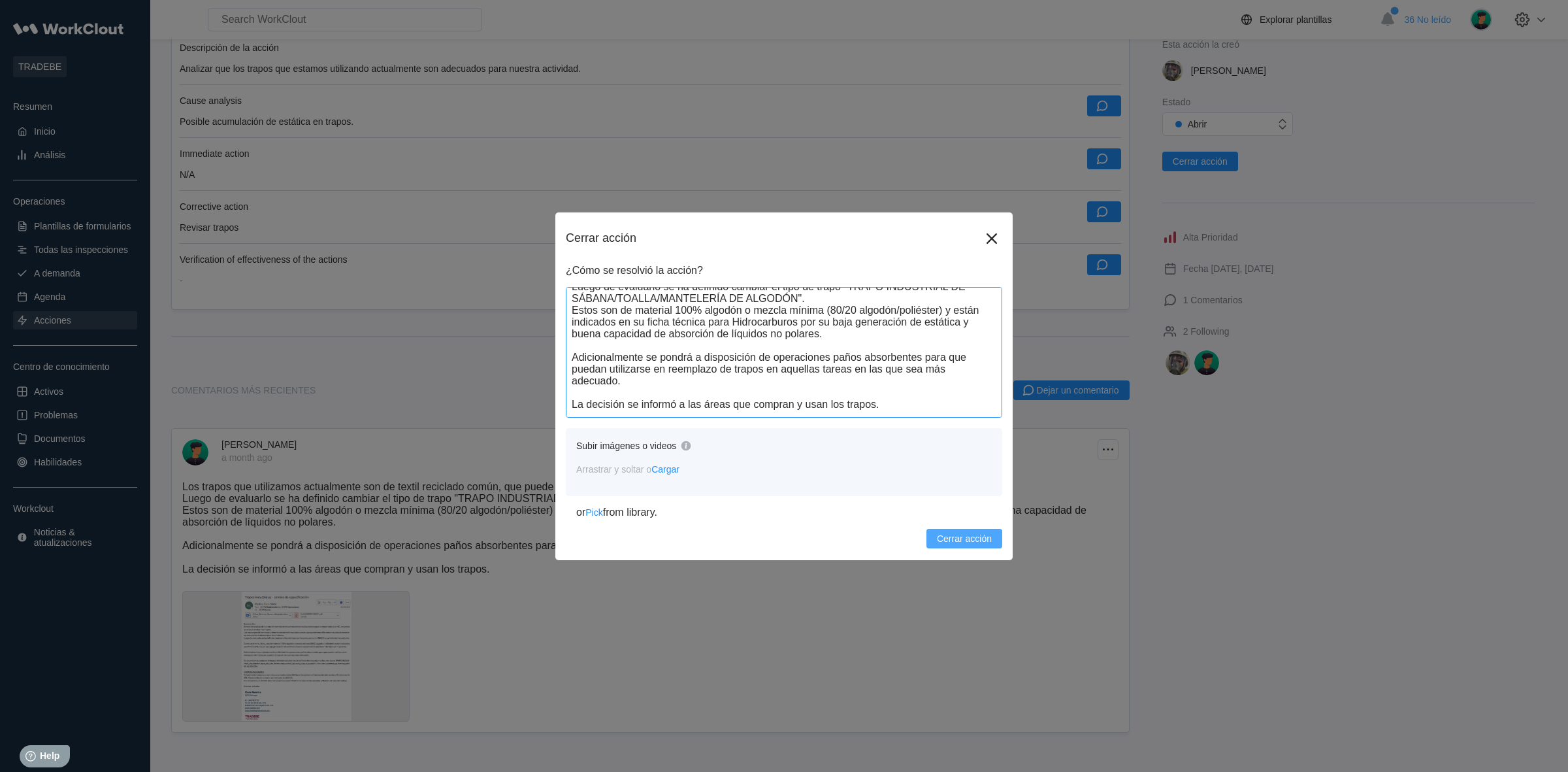
type textarea "Los trapos que utilizamos actualmente son de textil reciclado común, que puede …"
click at [962, 533] on button "Cerrar acción" at bounding box center [964, 538] width 76 height 20
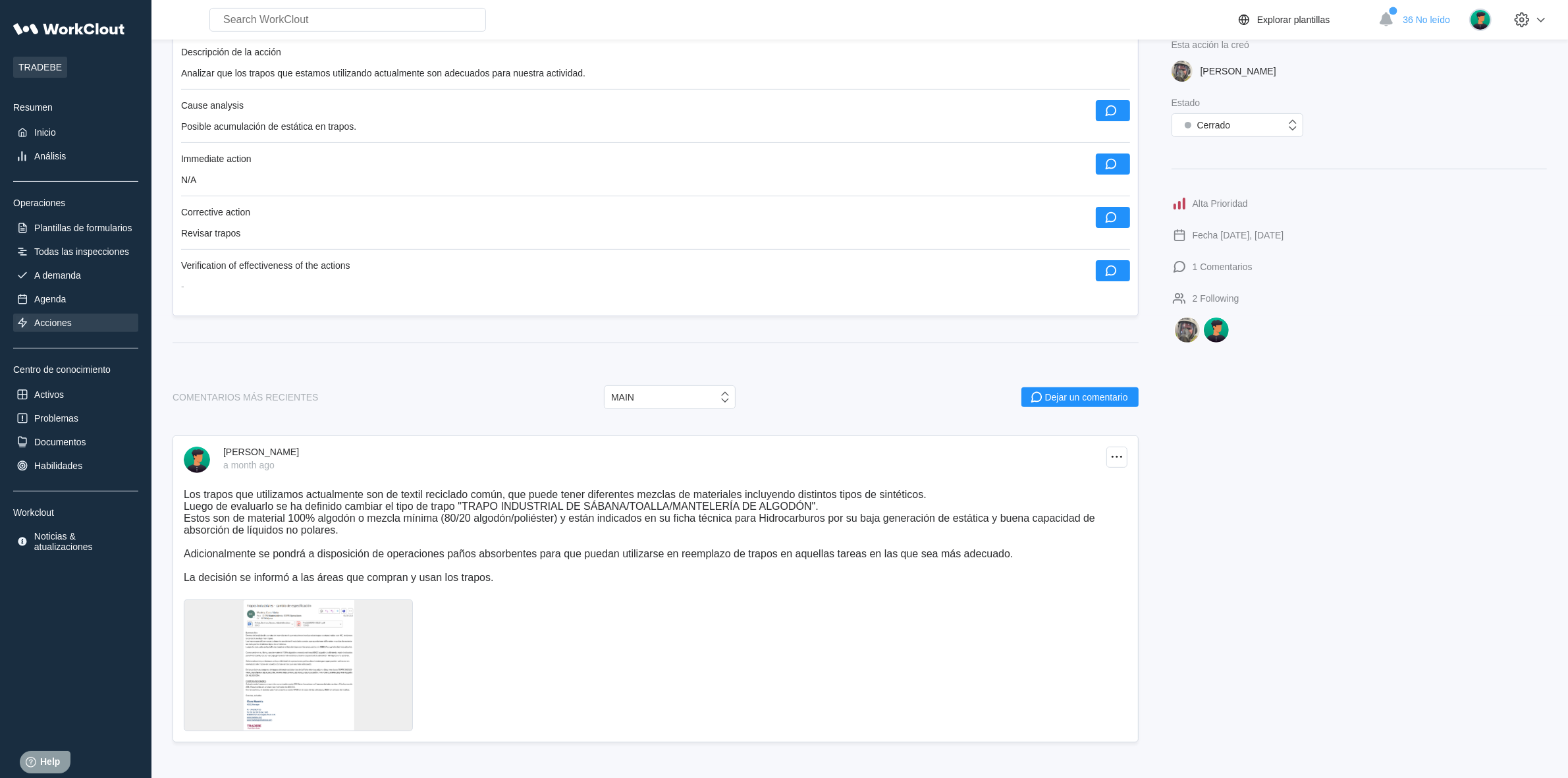
scroll to position [0, 0]
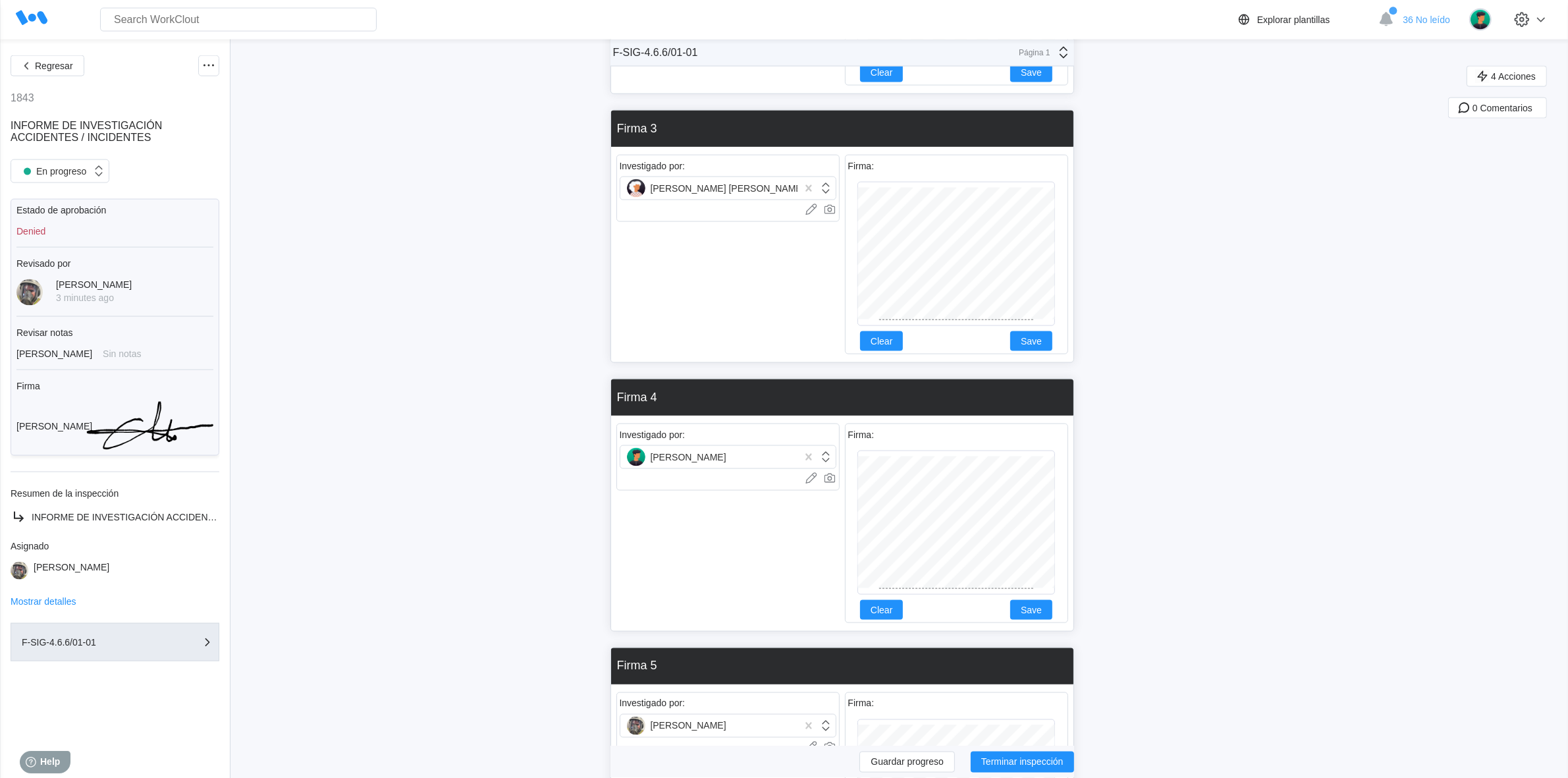
scroll to position [2634, 0]
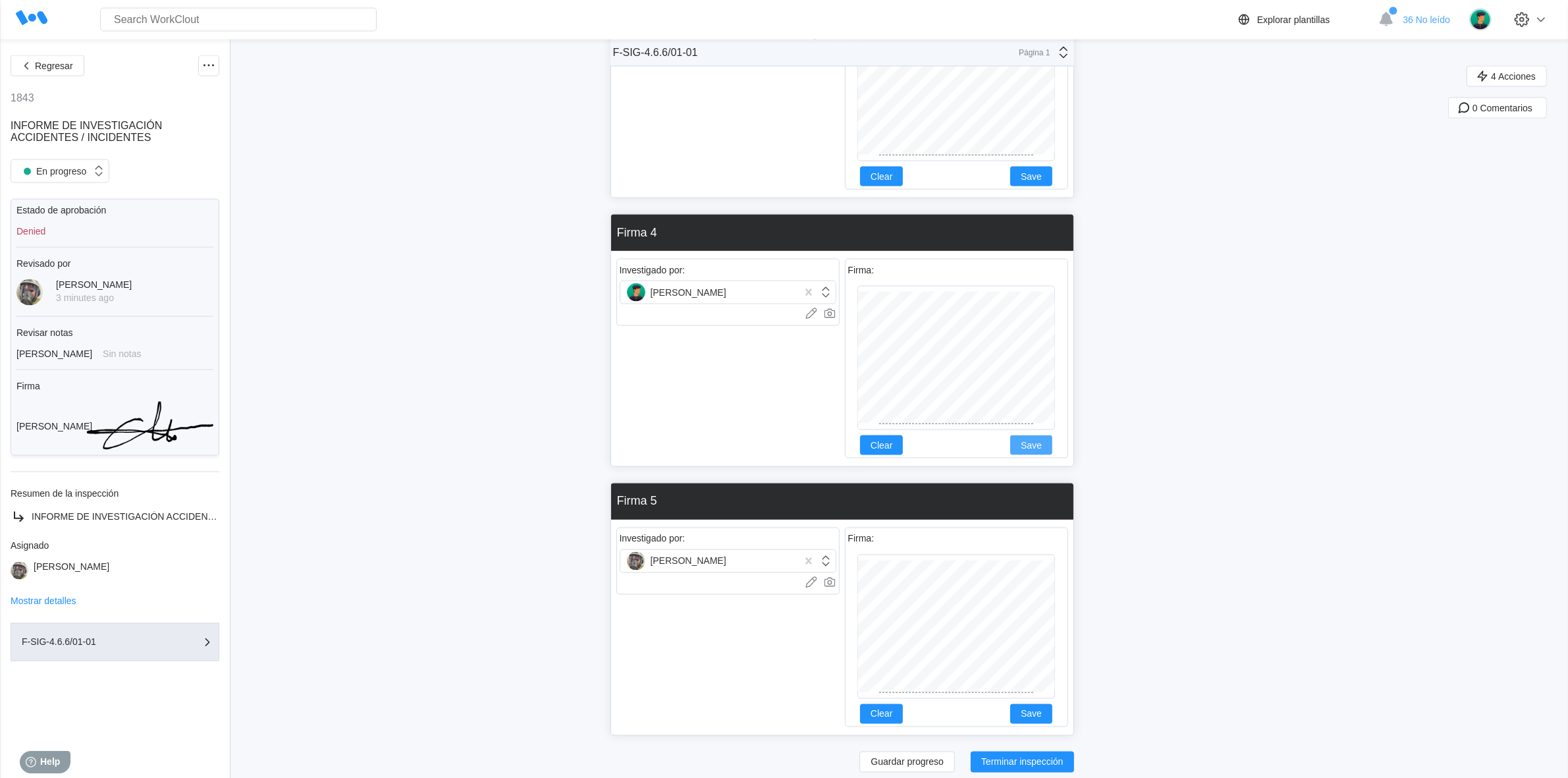
click at [1037, 445] on span "Save" at bounding box center [1030, 445] width 21 height 10
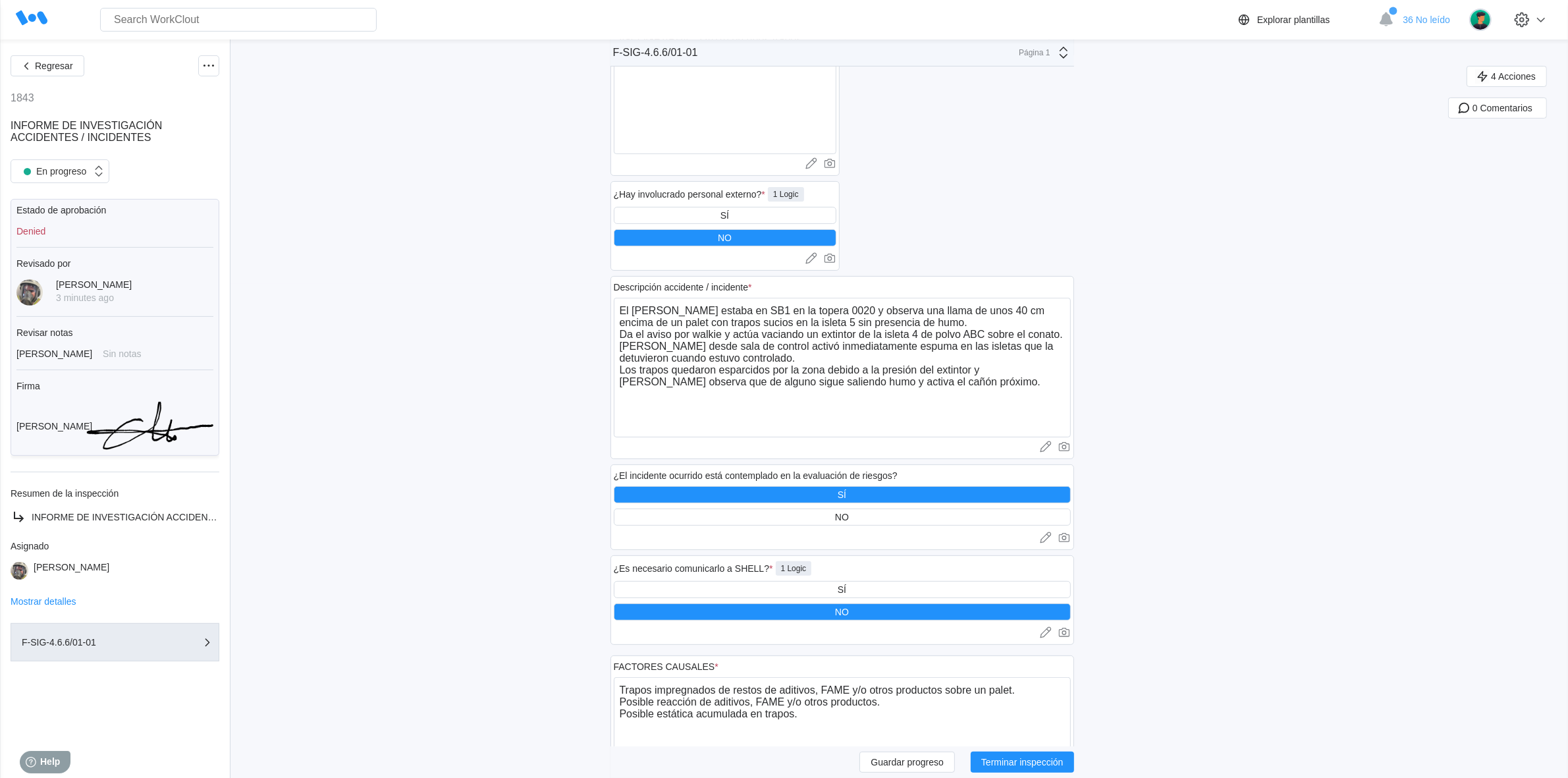
scroll to position [0, 0]
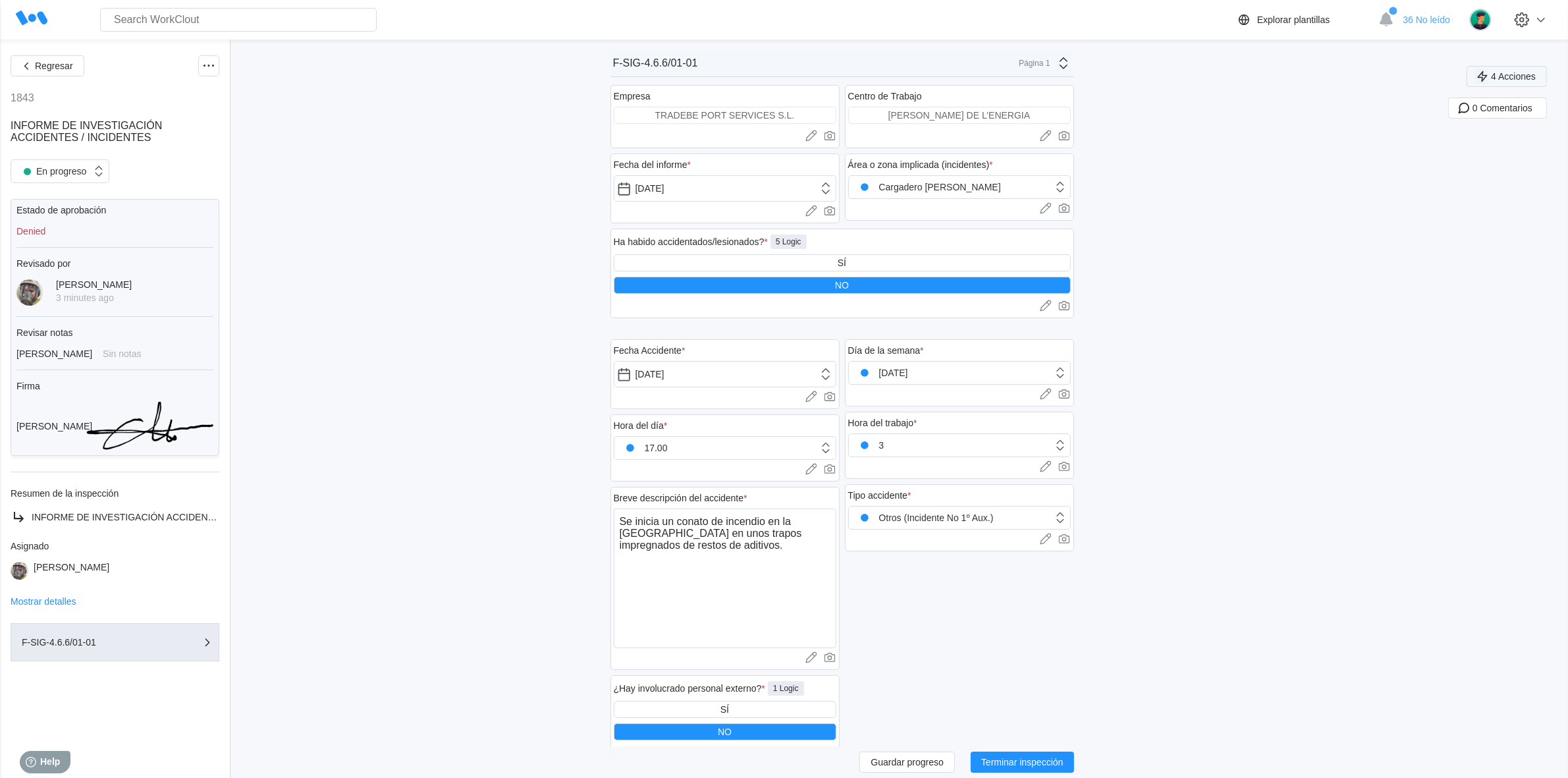
click at [1519, 73] on span "4 Acciones" at bounding box center [1512, 76] width 45 height 10
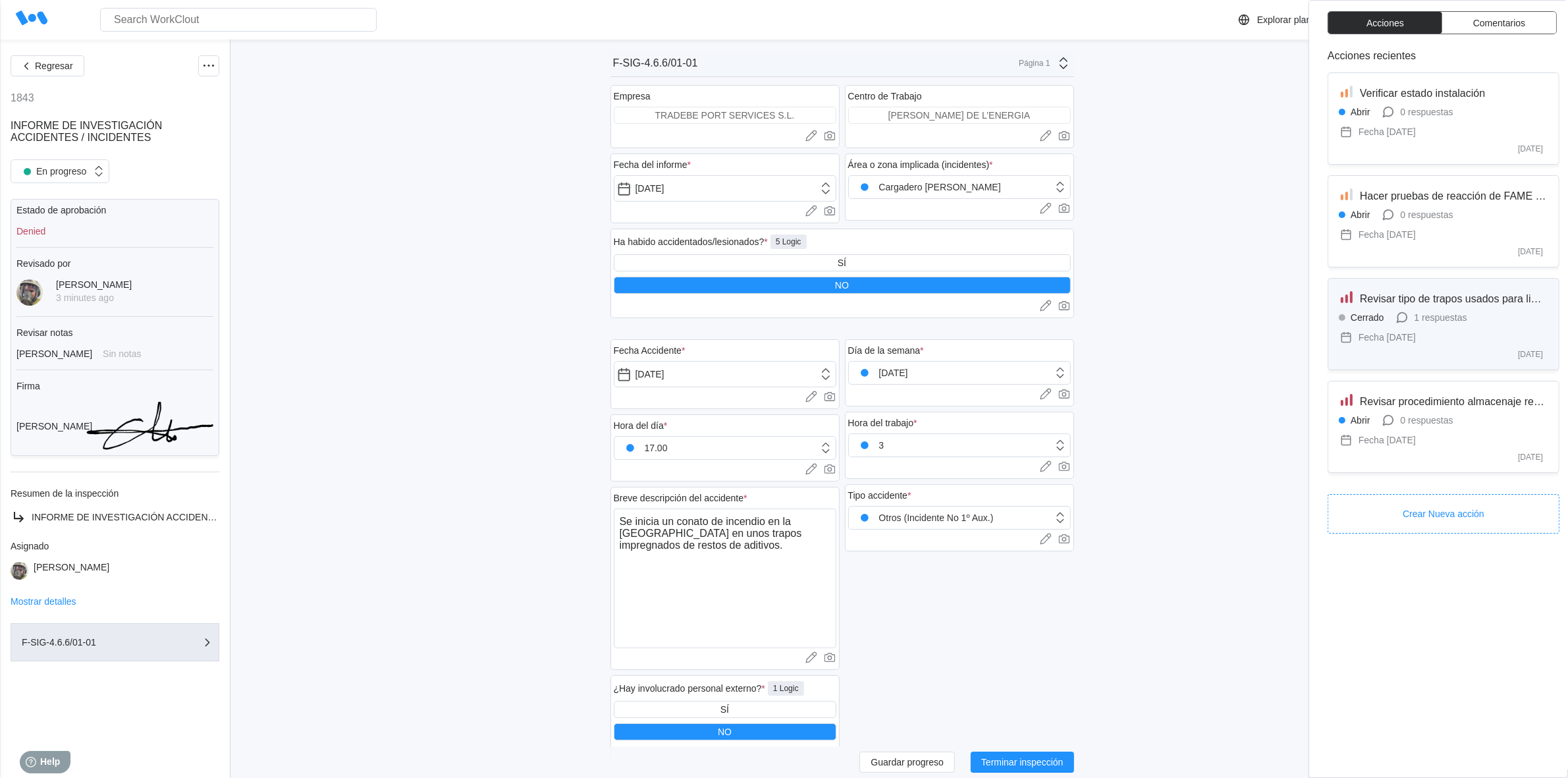
click at [1498, 308] on div "Revisar tipo de trapos usados para limpieza Cerrado 1 respuestas Fecha 3 months…" at bounding box center [1443, 324] width 209 height 70
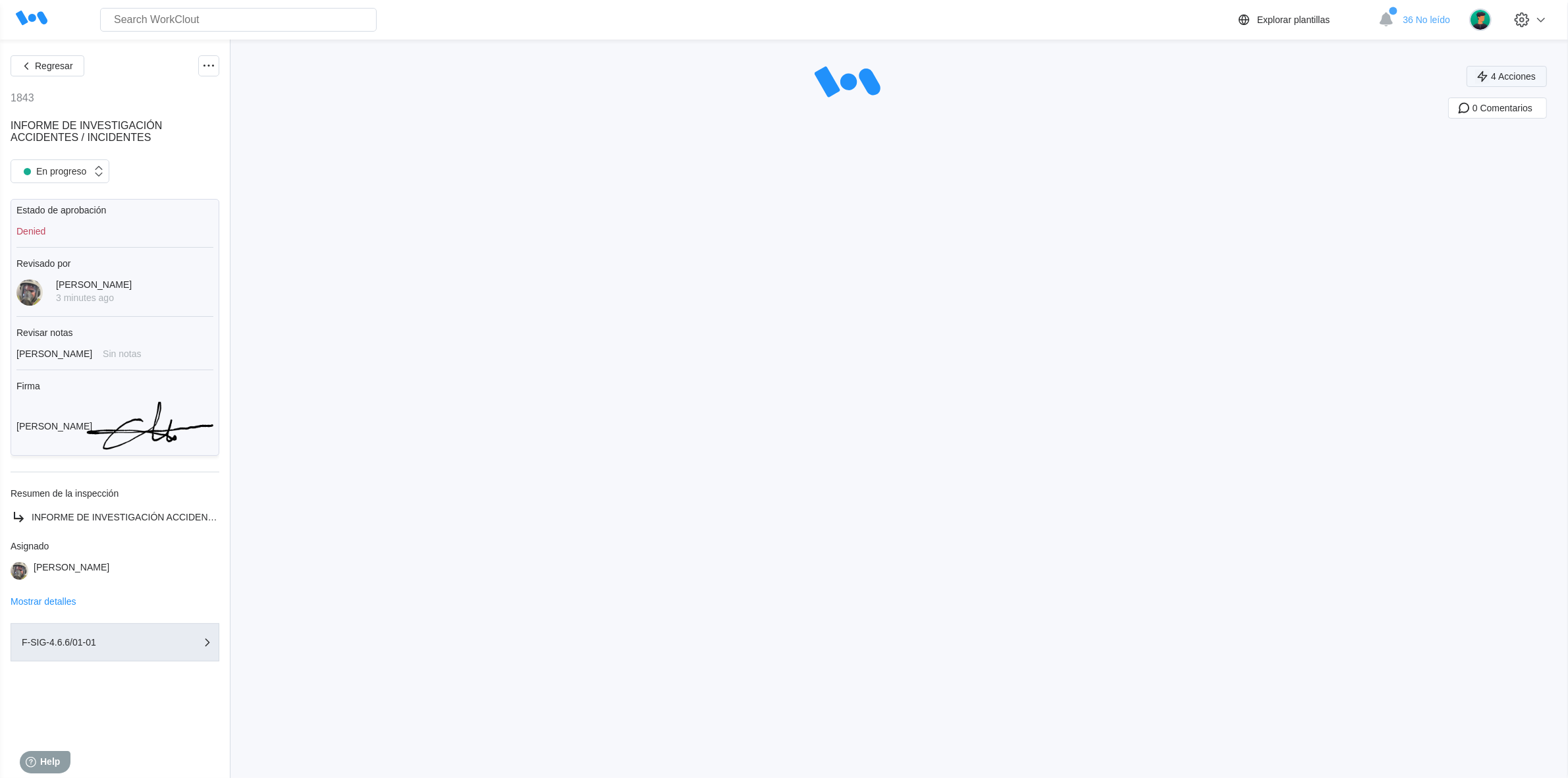
click at [1535, 74] on span "4 Acciones" at bounding box center [1512, 76] width 45 height 10
